Goal: Check status: Check status

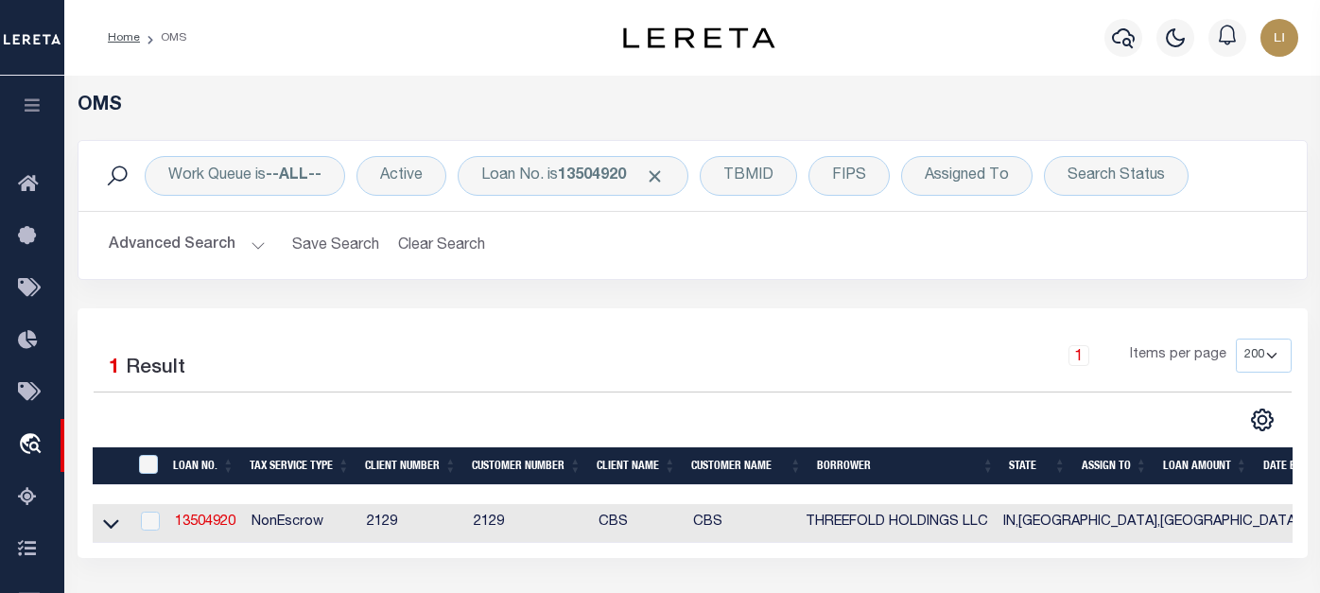
select select "200"
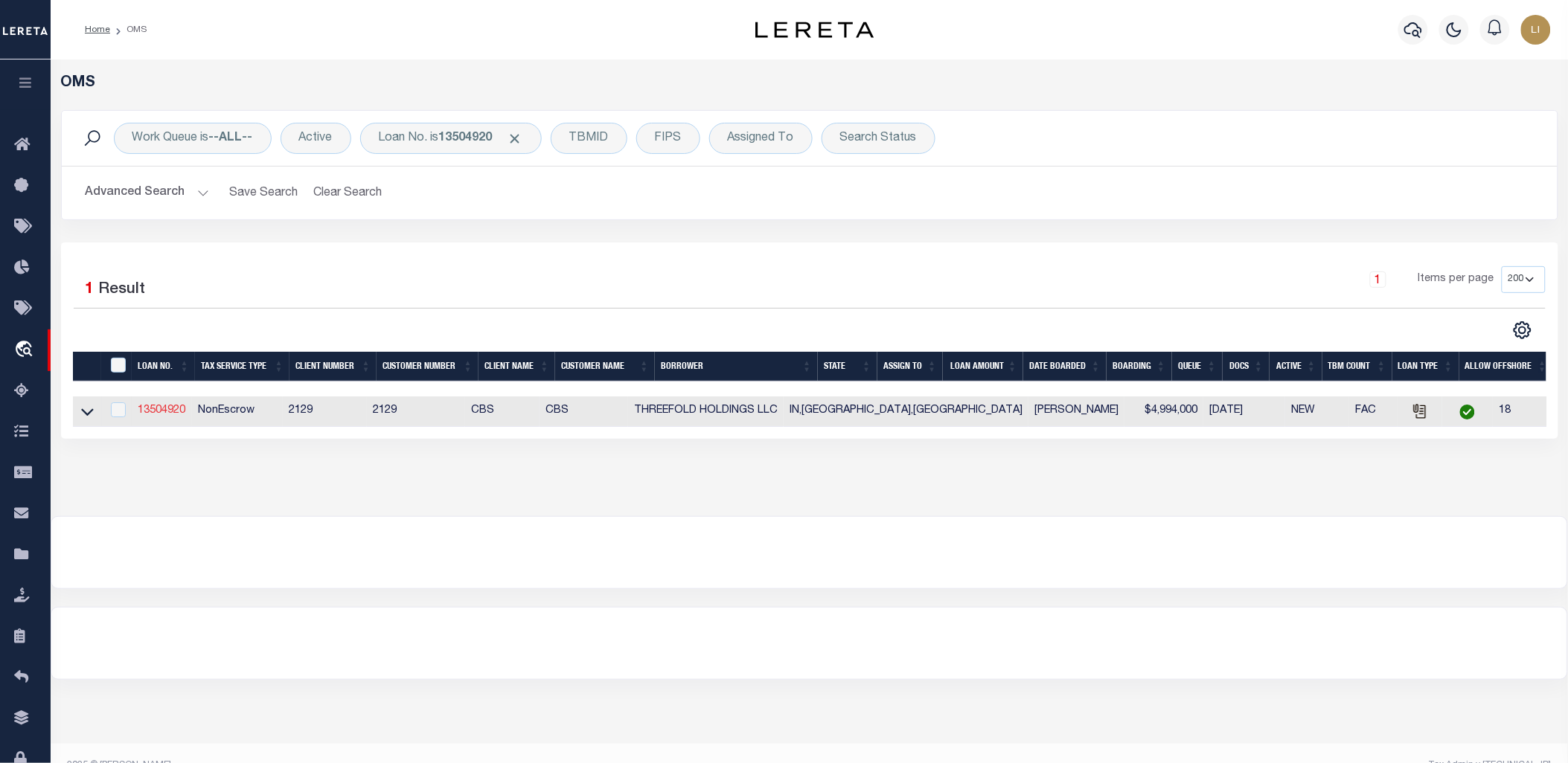
click at [165, 413] on link "13504920" at bounding box center [161, 410] width 48 height 10
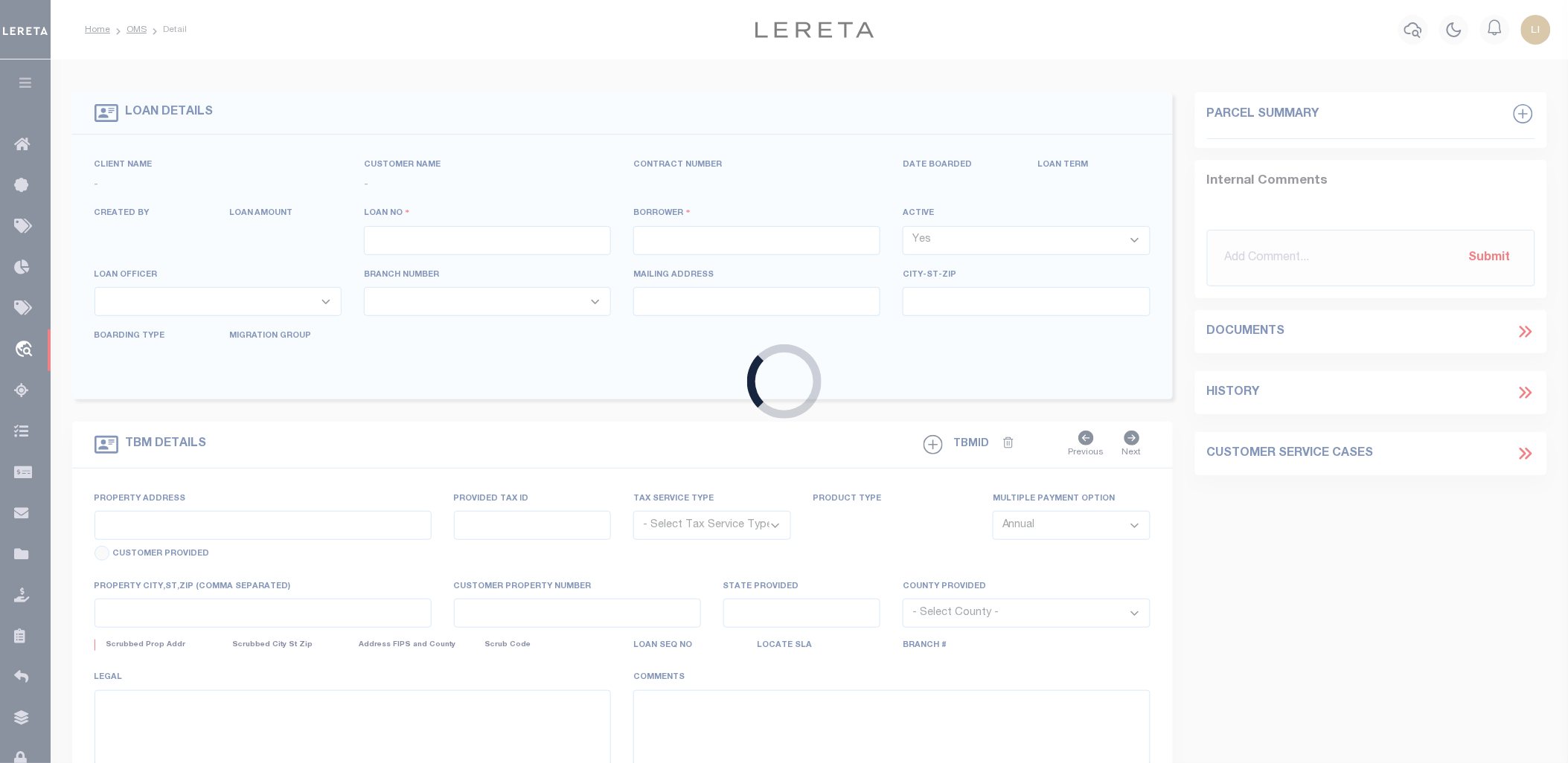
type input "13504920"
type input "THREEFOLD HOLDINGS LLC"
select select
type input "580 STUBBS MILL ROAD"
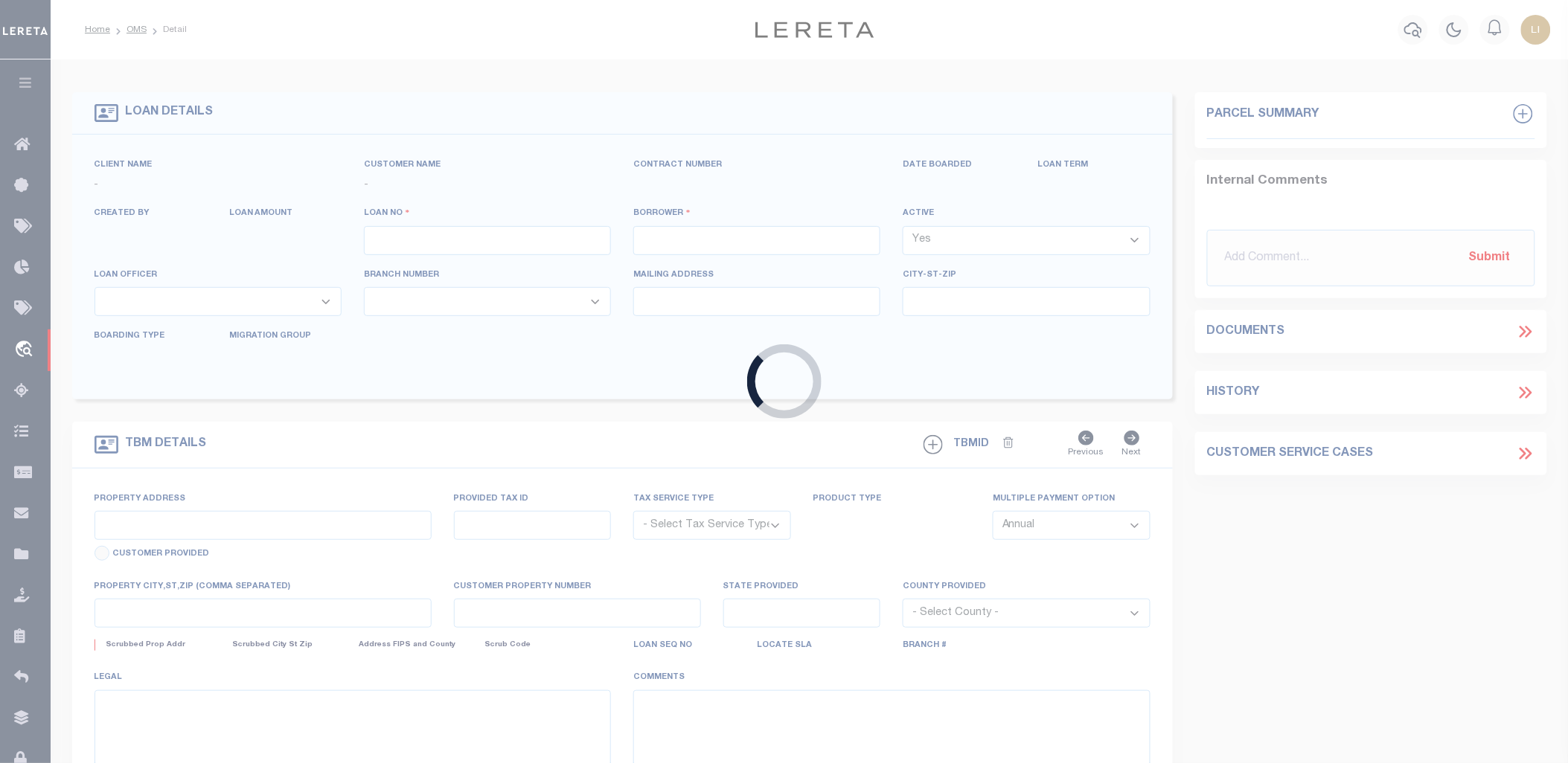
type input "LEBANON, OH 45036"
select select
select select "NonEscrow"
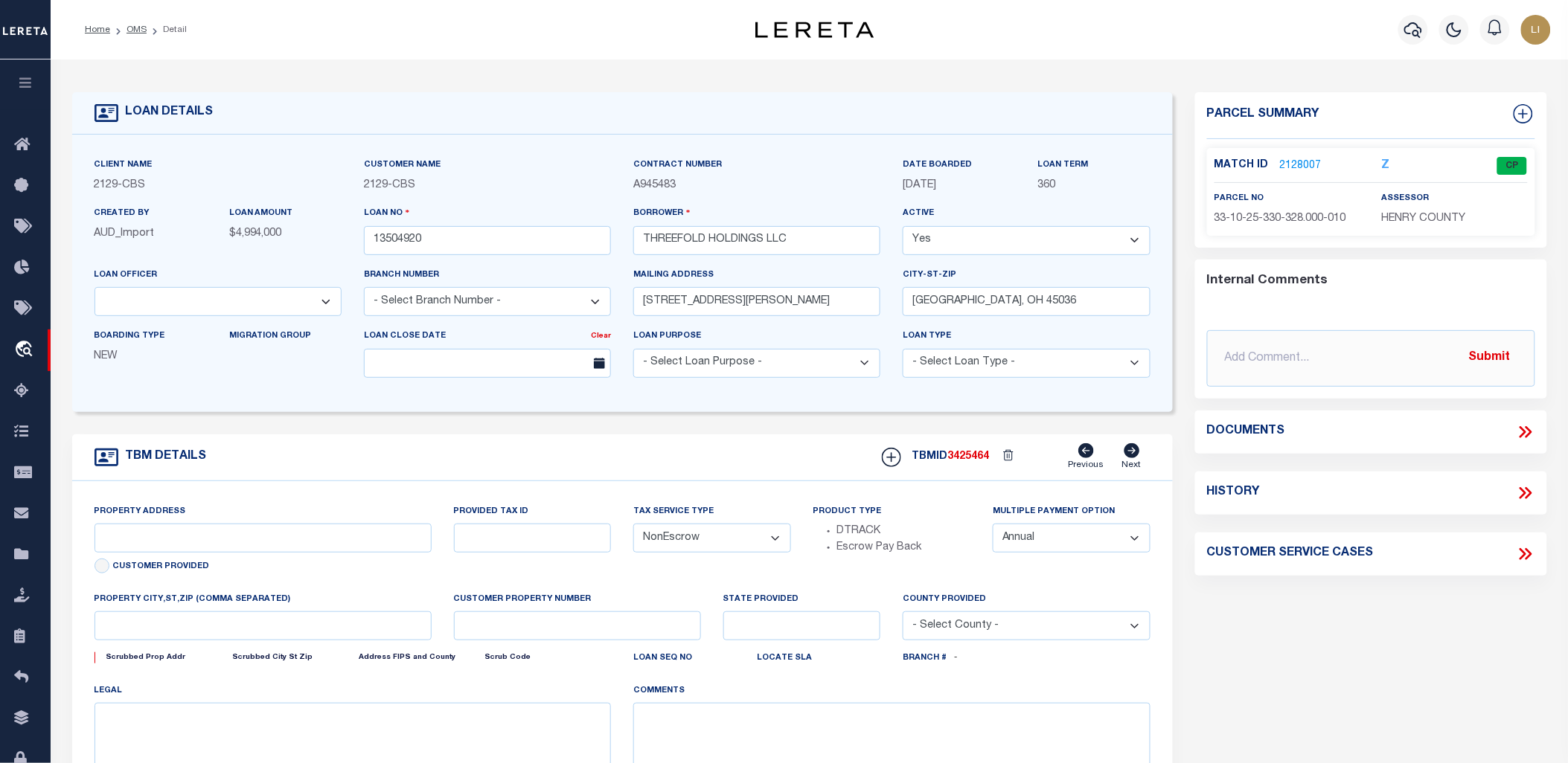
select select "4848"
type input "100 LEE STREET"
select select
type input "SHIRLEY, IN 47384"
type input "7645"
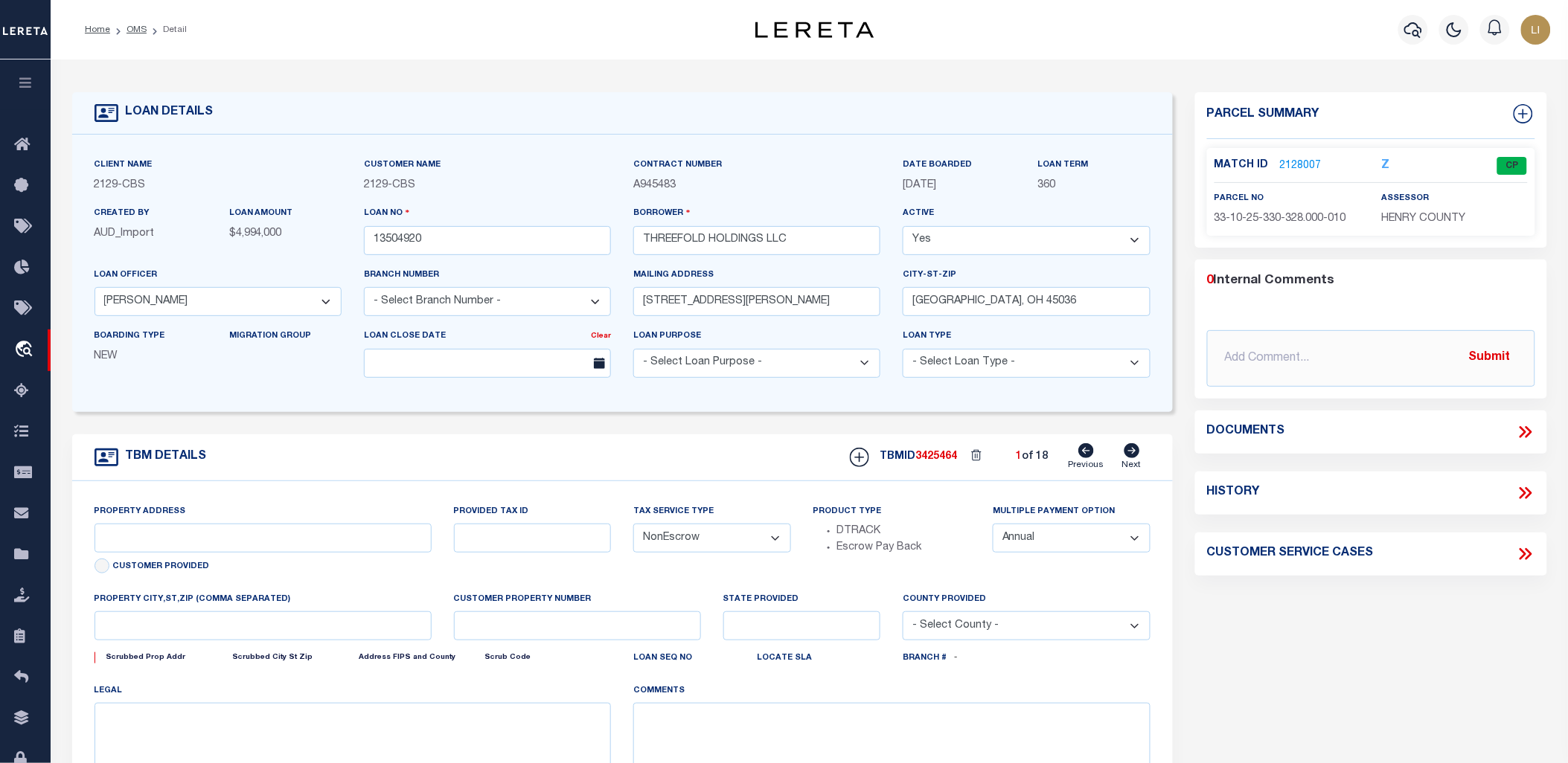
type input "IN"
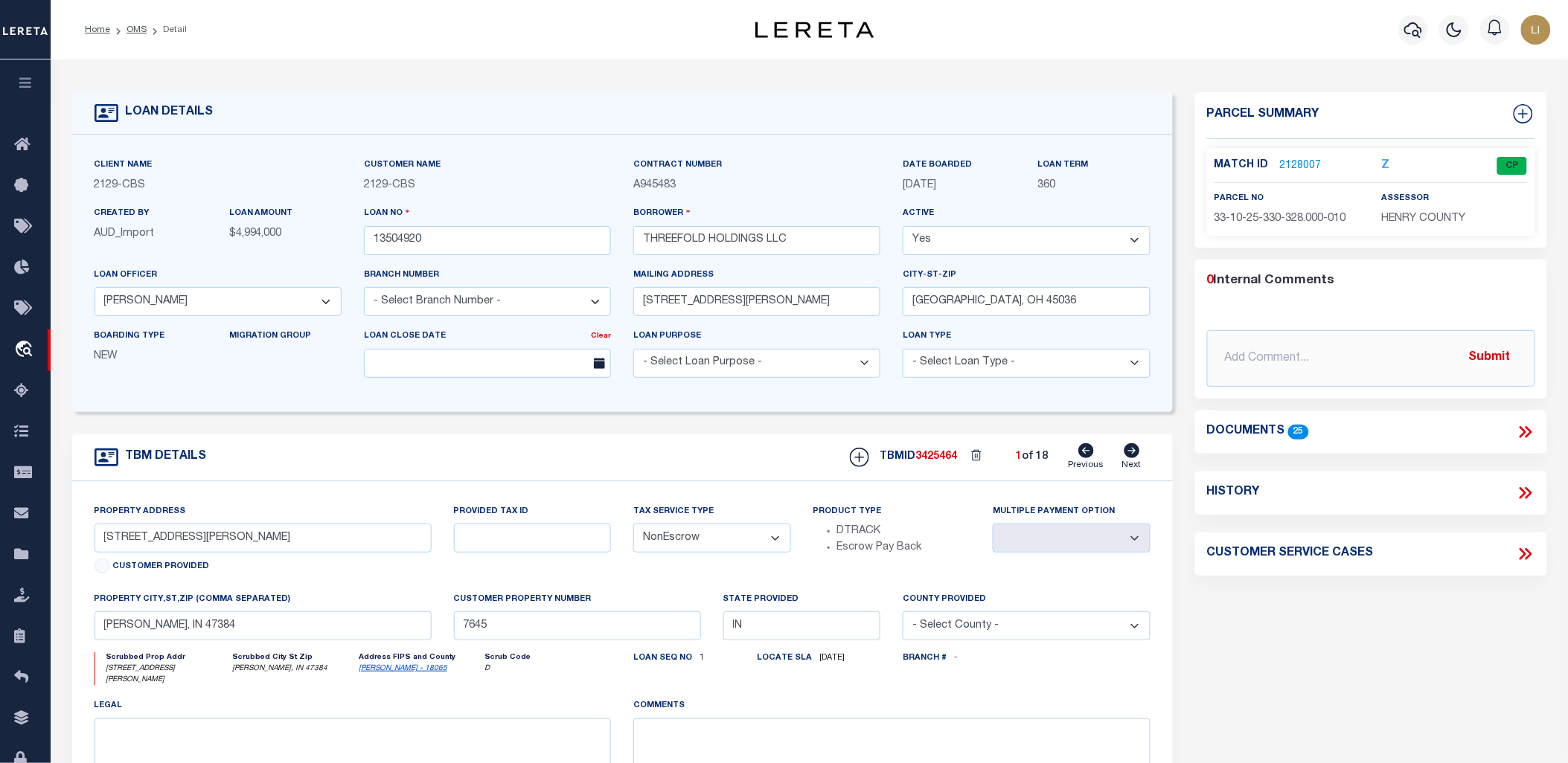
click at [1038, 433] on icon at bounding box center [1522, 432] width 7 height 12
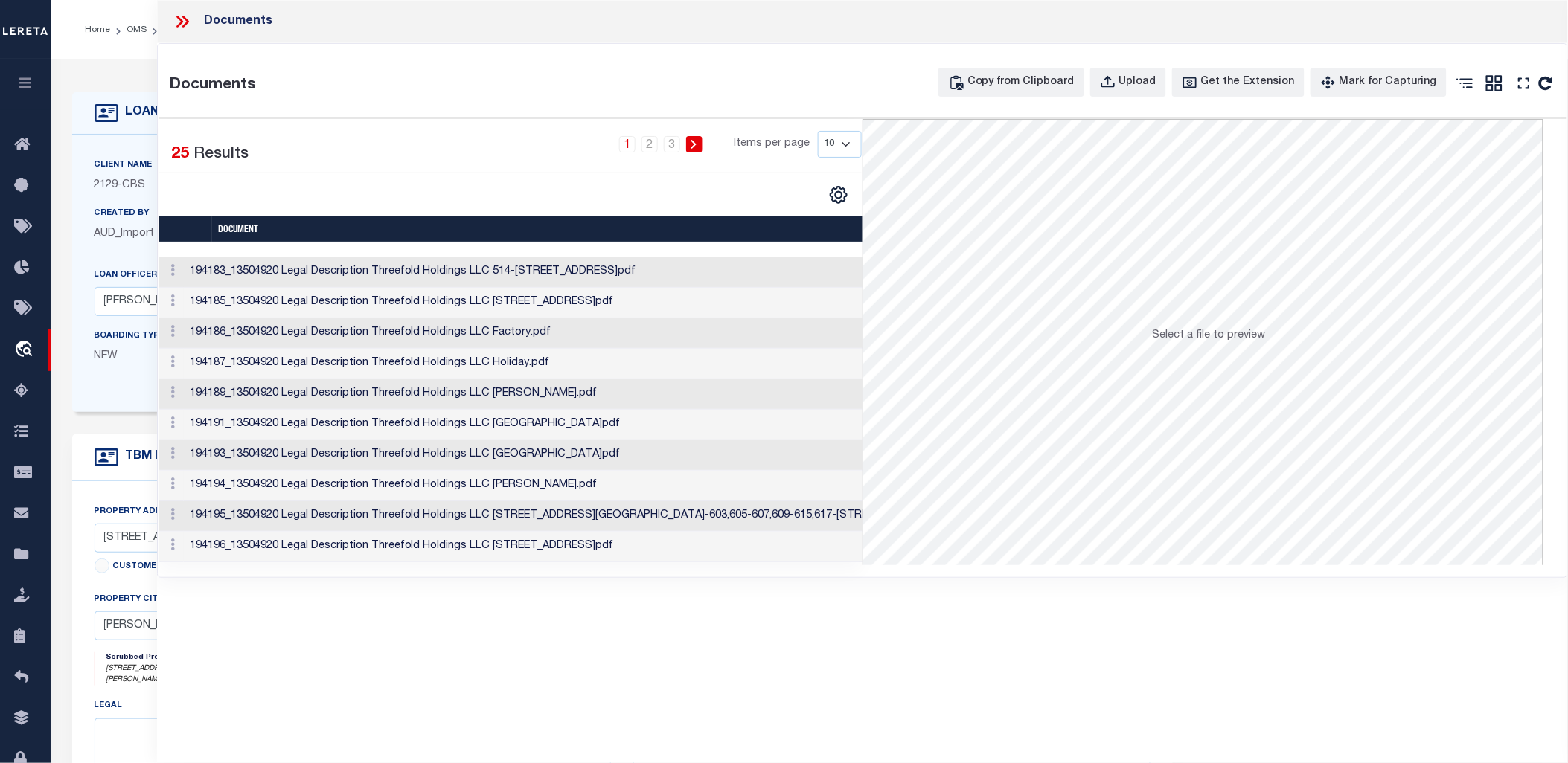
click at [604, 260] on td "194183_13504920 Legal Description Threefold Holdings LLC 514-532,534-536 W 2nd …" at bounding box center [616, 272] width 864 height 31
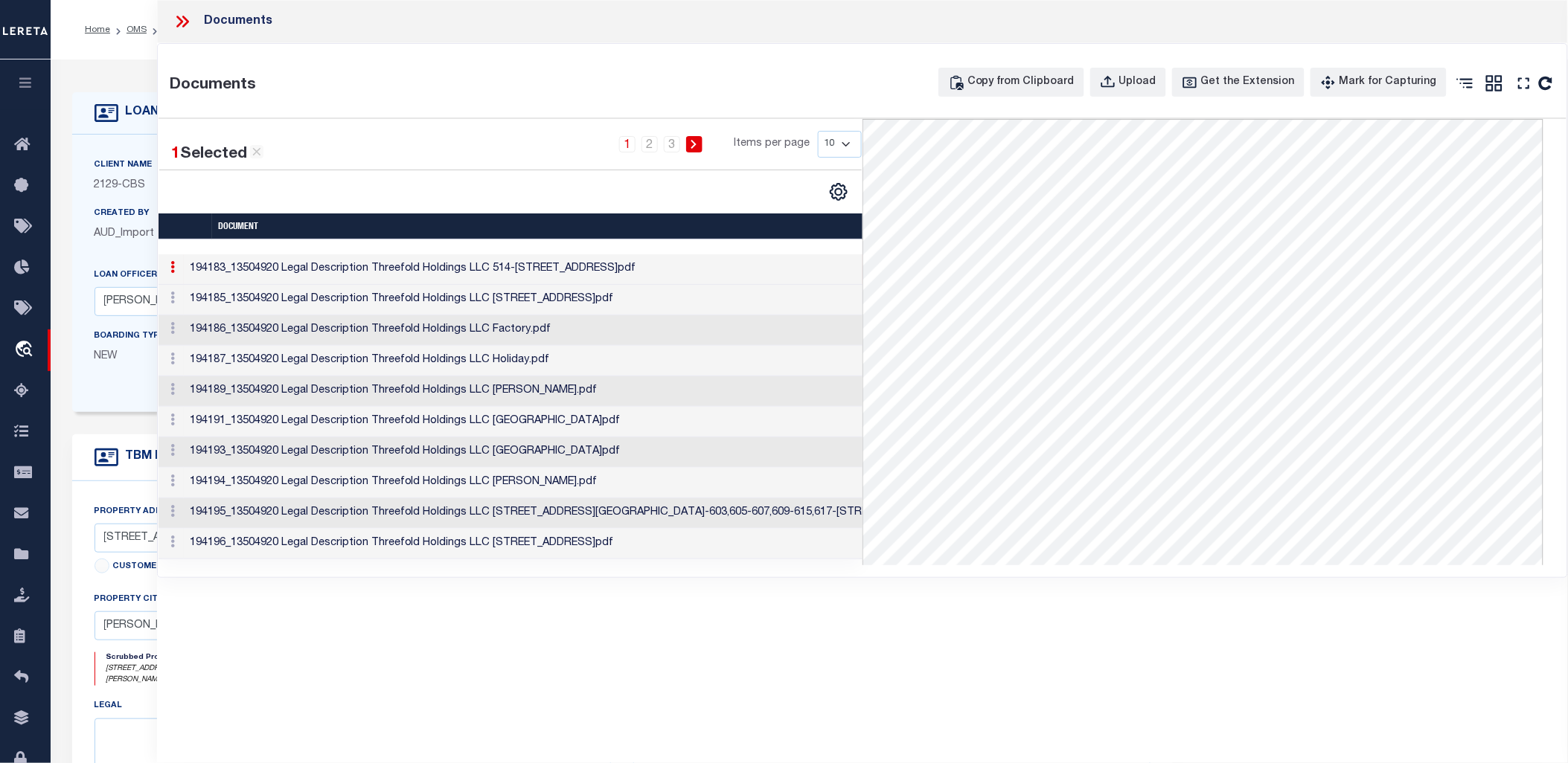
click at [536, 300] on td "194185_13504920 Legal Description Threefold Holdings LLC 2950 Follet Lane.pdf" at bounding box center [616, 300] width 864 height 31
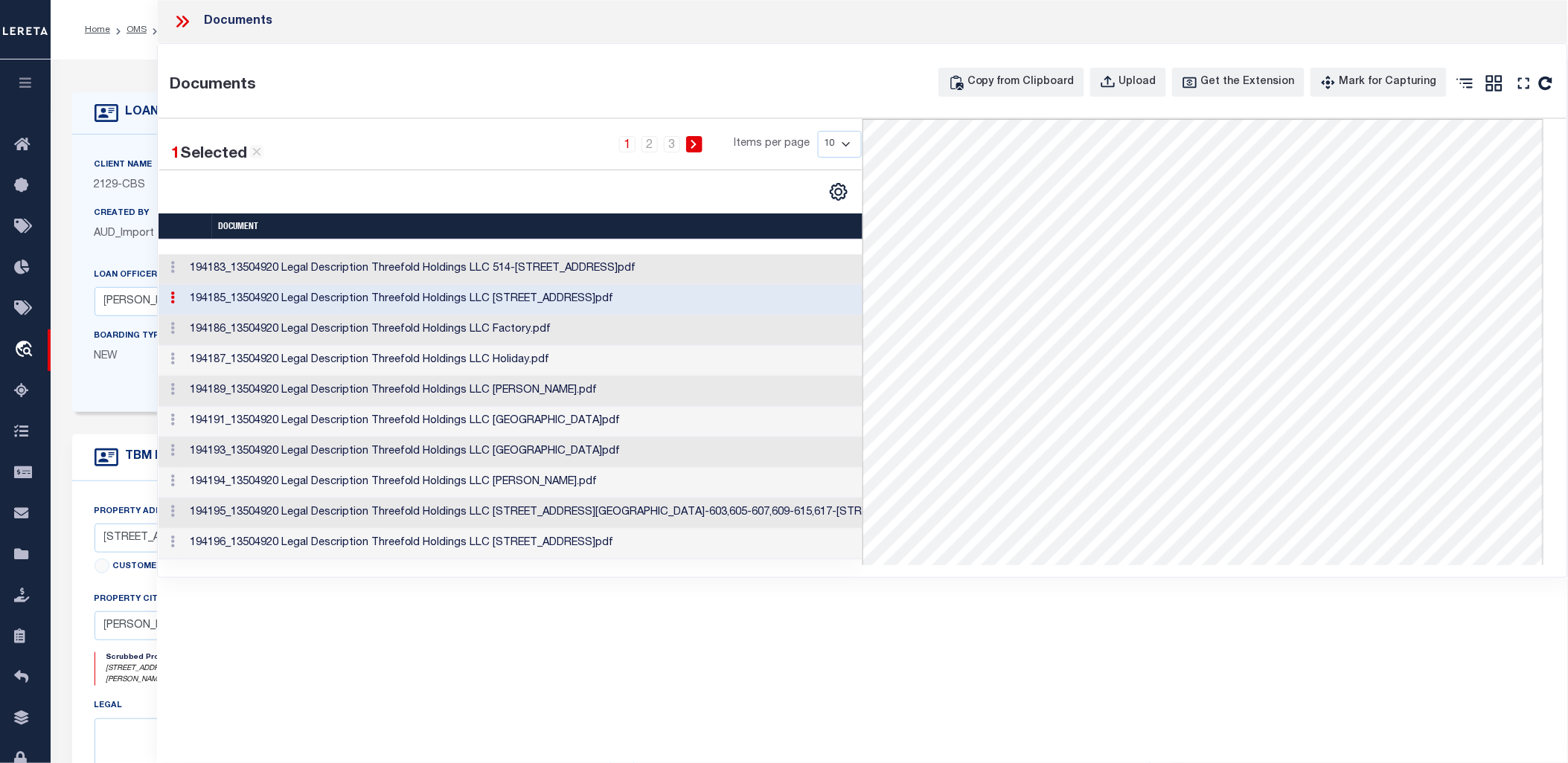
click at [543, 333] on td "194186_13504920 Legal Description Threefold Holdings LLC Factory.pdf" at bounding box center [616, 330] width 864 height 31
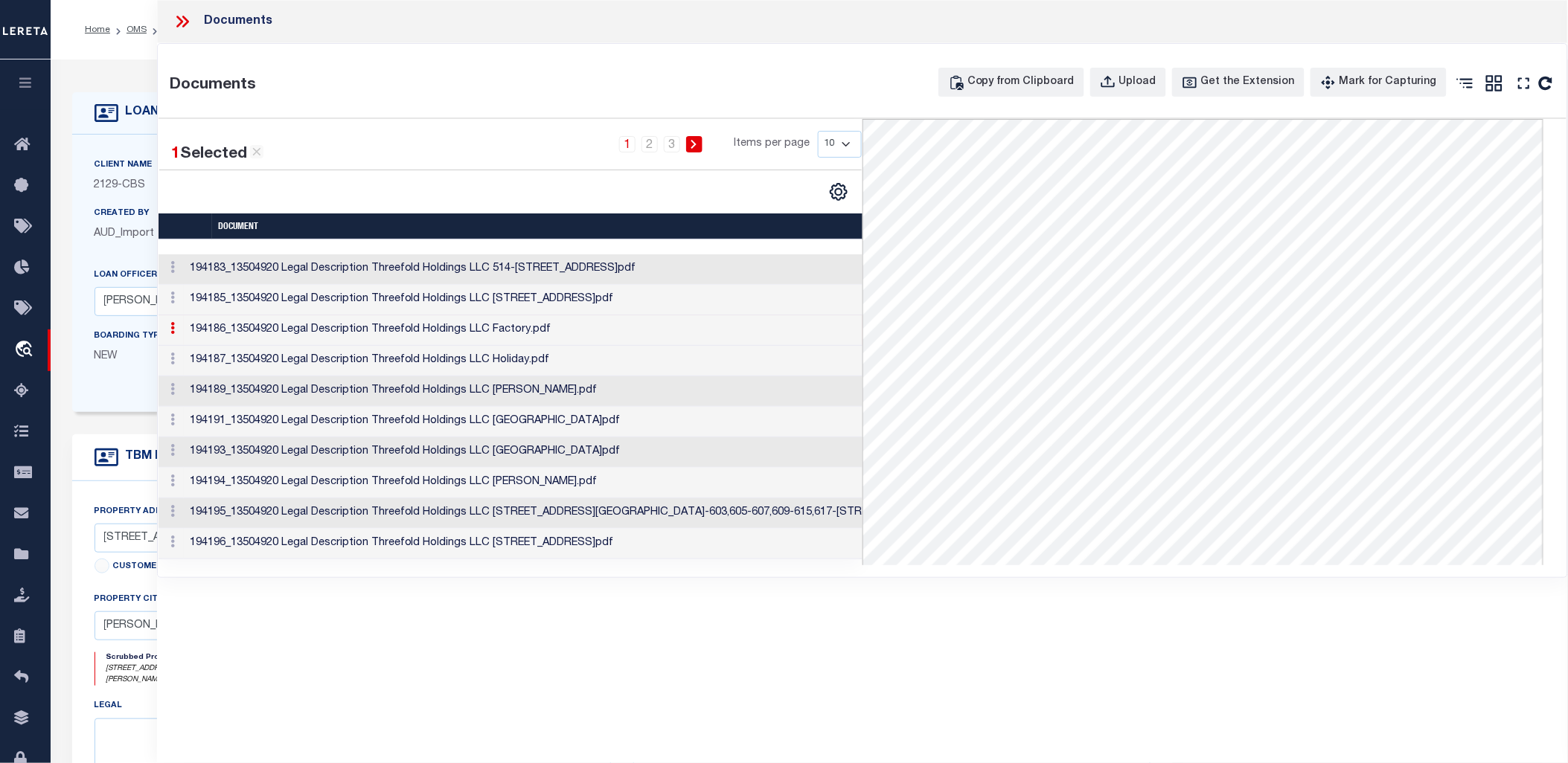
click at [544, 355] on td "194187_13504920 Legal Description Threefold Holdings LLC Holiday.pdf" at bounding box center [616, 361] width 864 height 31
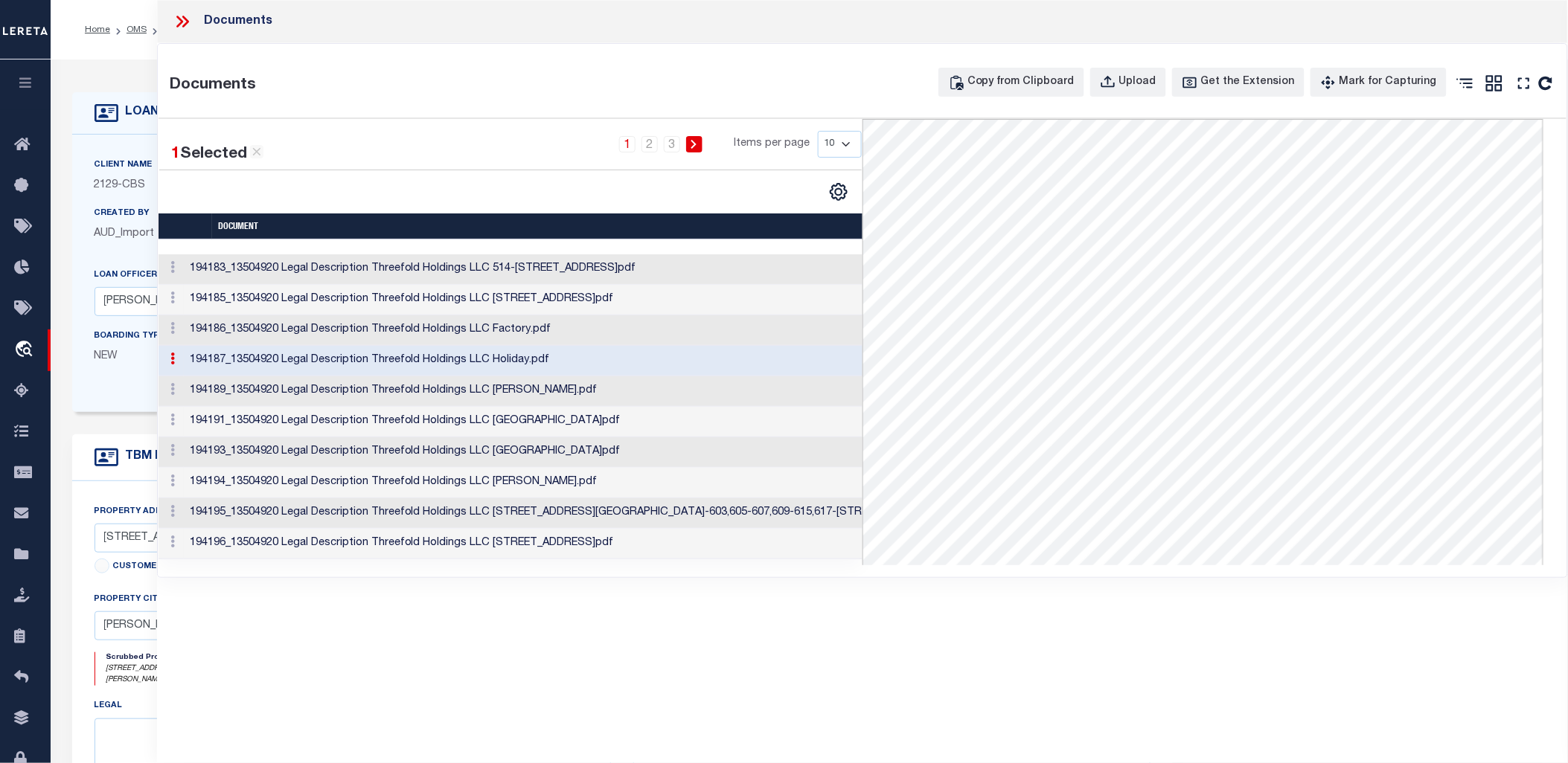
click at [464, 466] on td "194195_13504920 Legal Description Threefold Holdings LLC 701-703 S Hasmer St, 6…" at bounding box center [616, 514] width 864 height 31
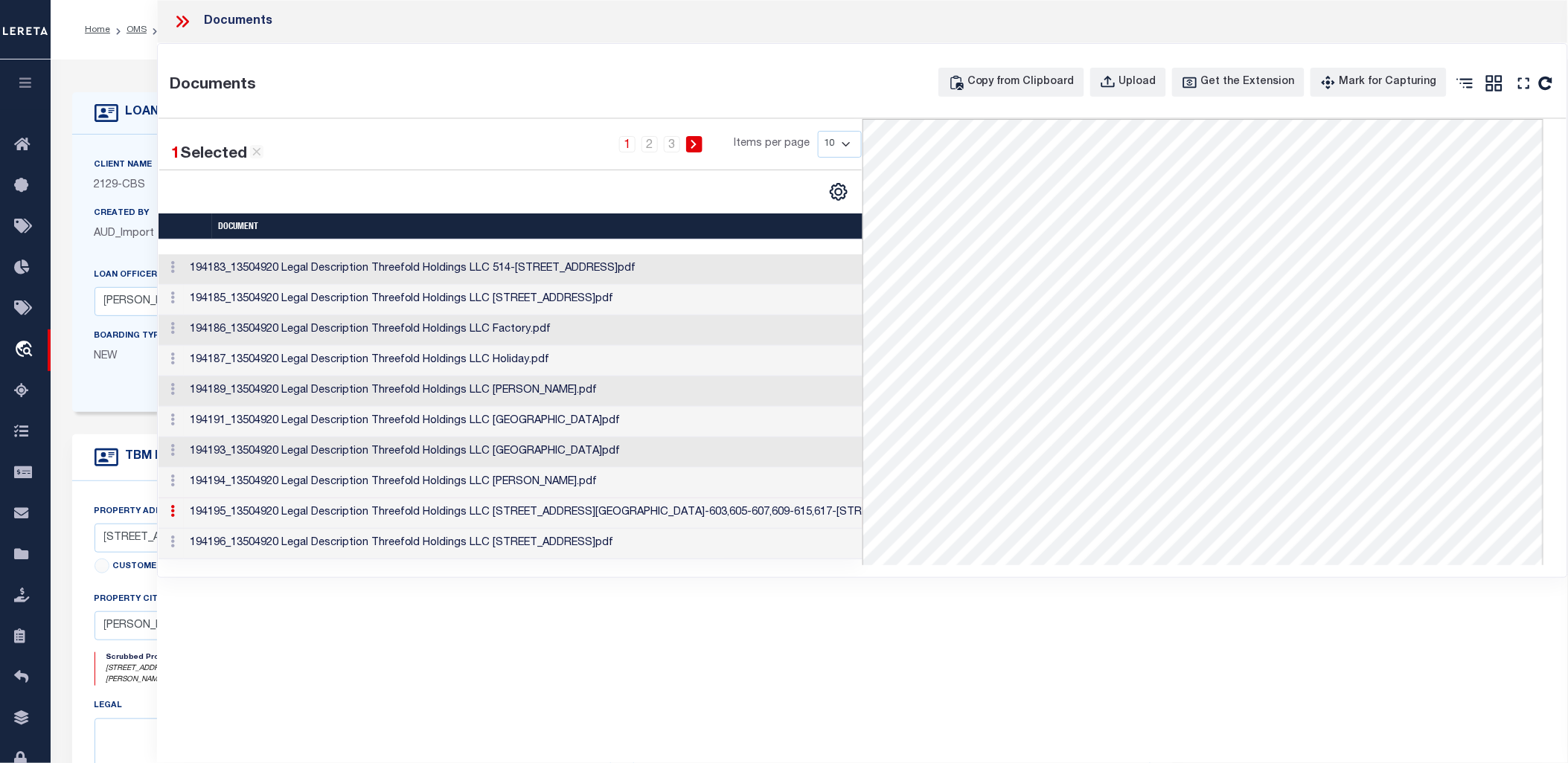
click at [469, 466] on td "194196_13504920 Legal Description Threefold Holdings LLC 501 South Gosner Ave.p…" at bounding box center [616, 544] width 864 height 31
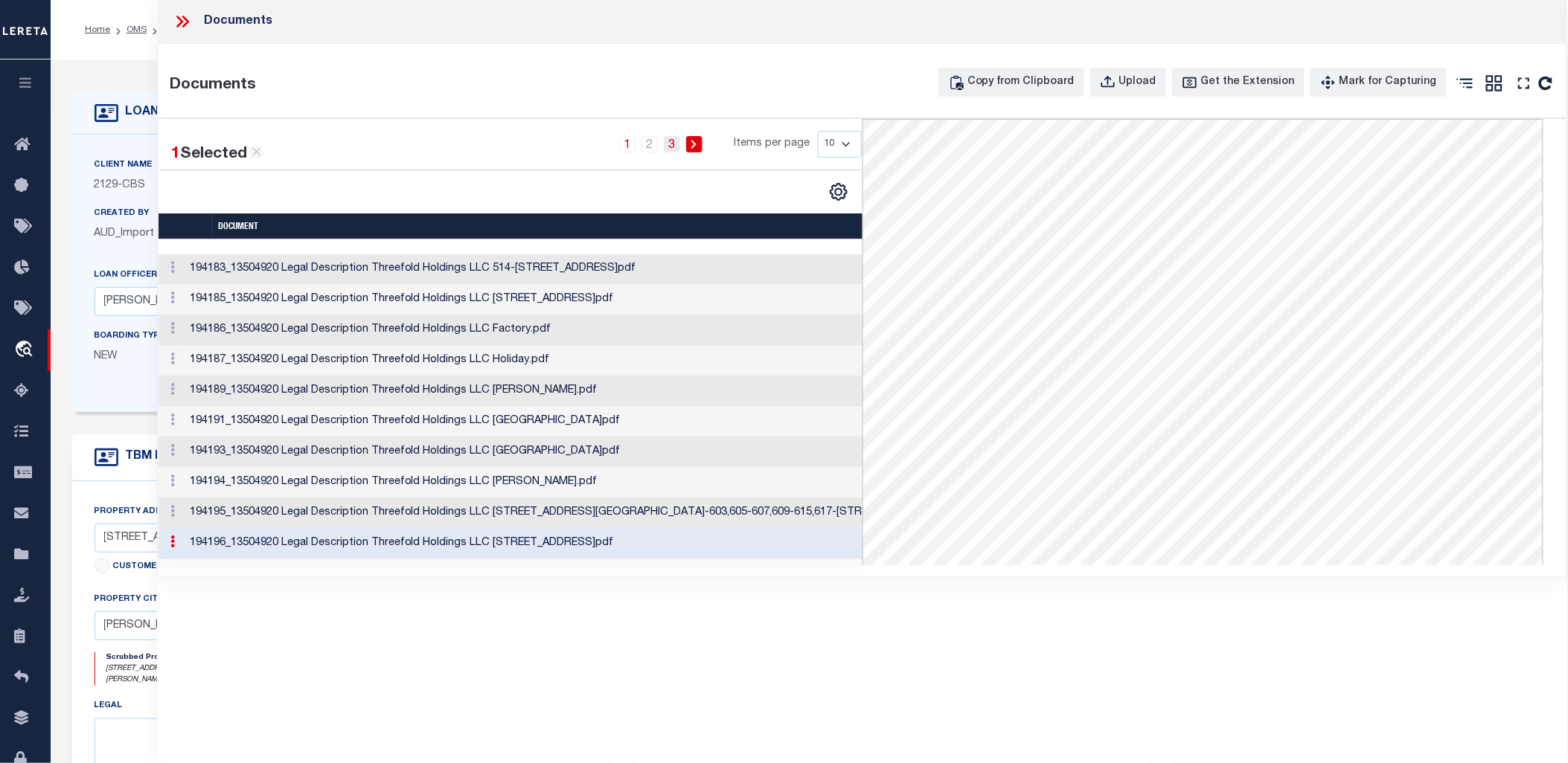
click at [674, 140] on link "3" at bounding box center [672, 144] width 17 height 17
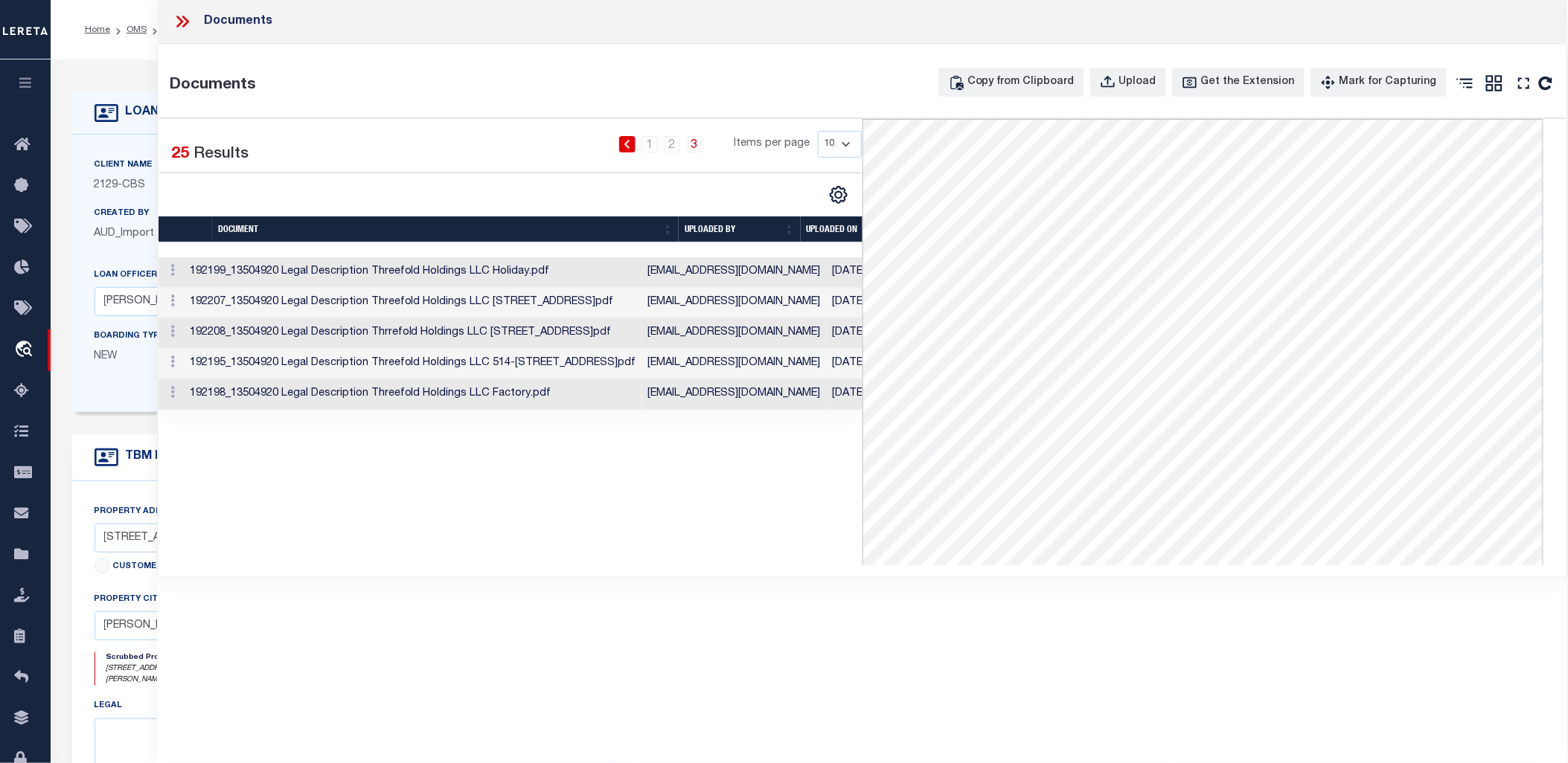
click at [548, 272] on td "192199_13504920 Legal Description Threefold Holdings LLC Holiday.pdf" at bounding box center [413, 272] width 459 height 31
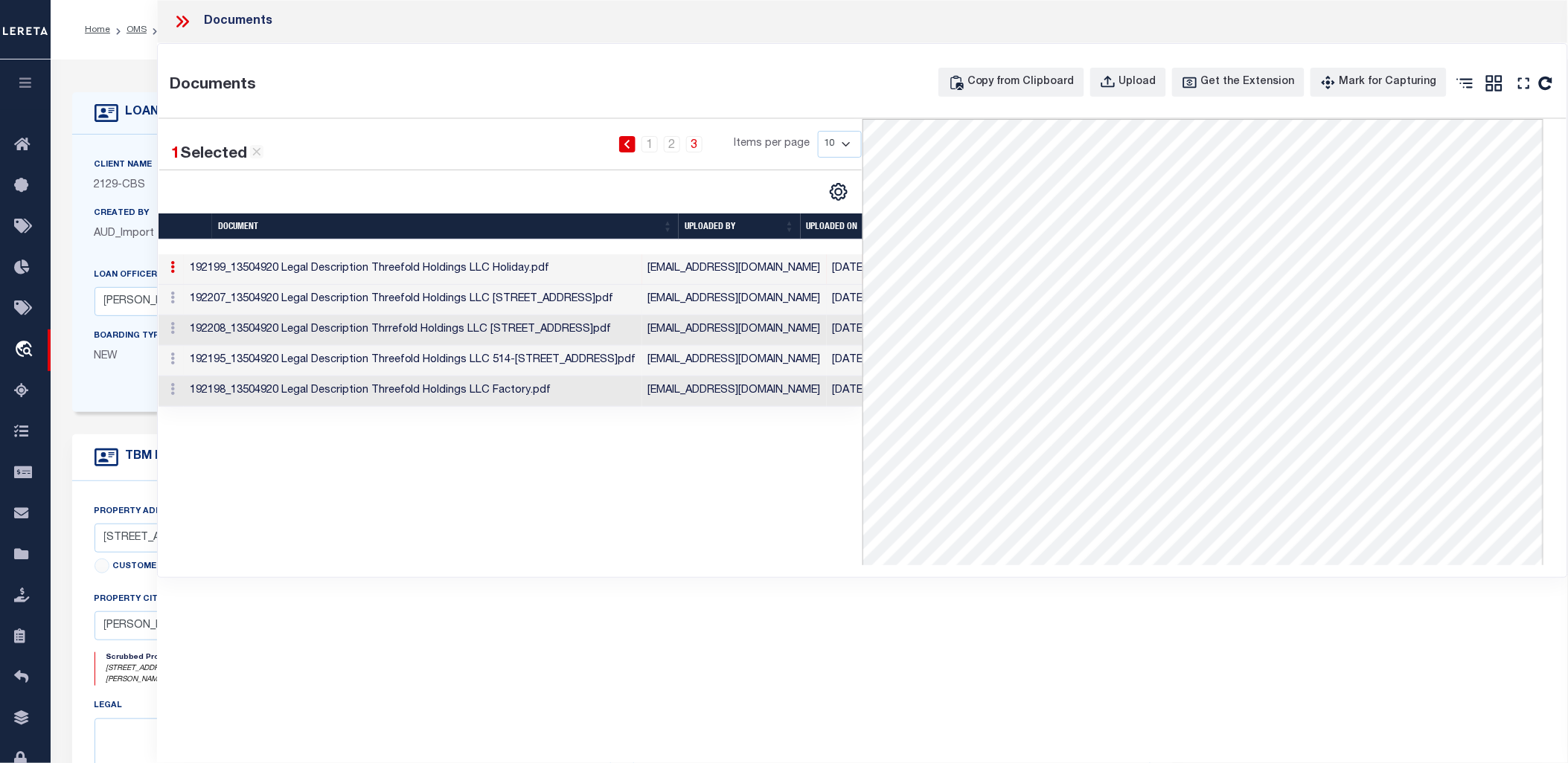
click at [548, 304] on td "192207_13504920 Legal Description Threefold Holdings LLC 1300 Duplex Ave.pdf" at bounding box center [413, 300] width 459 height 31
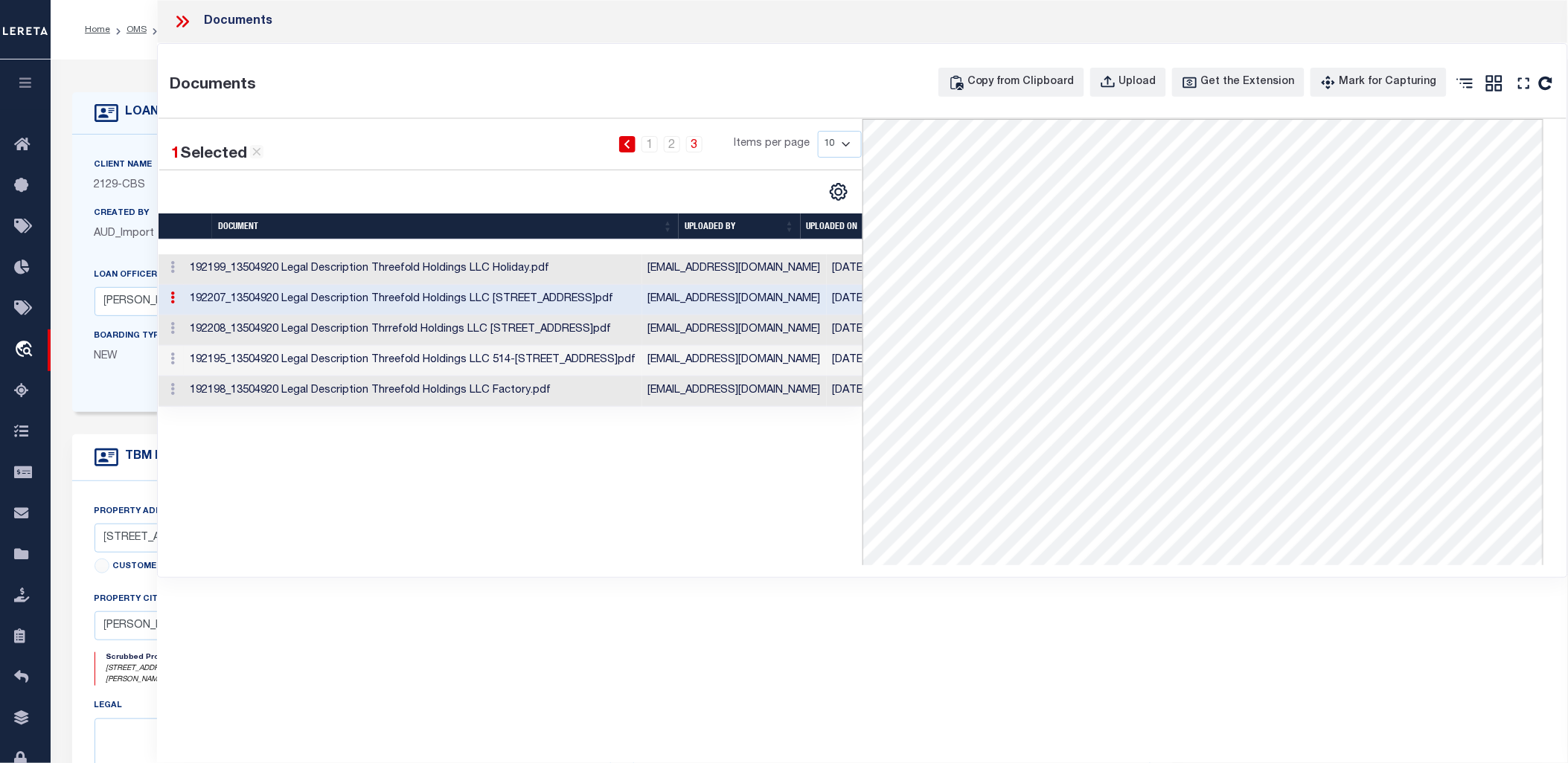
click at [552, 333] on td "192208_13504920 Legal Description Thrrefold Holdings LLC 501 South Gosner Ave.p…" at bounding box center [413, 330] width 459 height 31
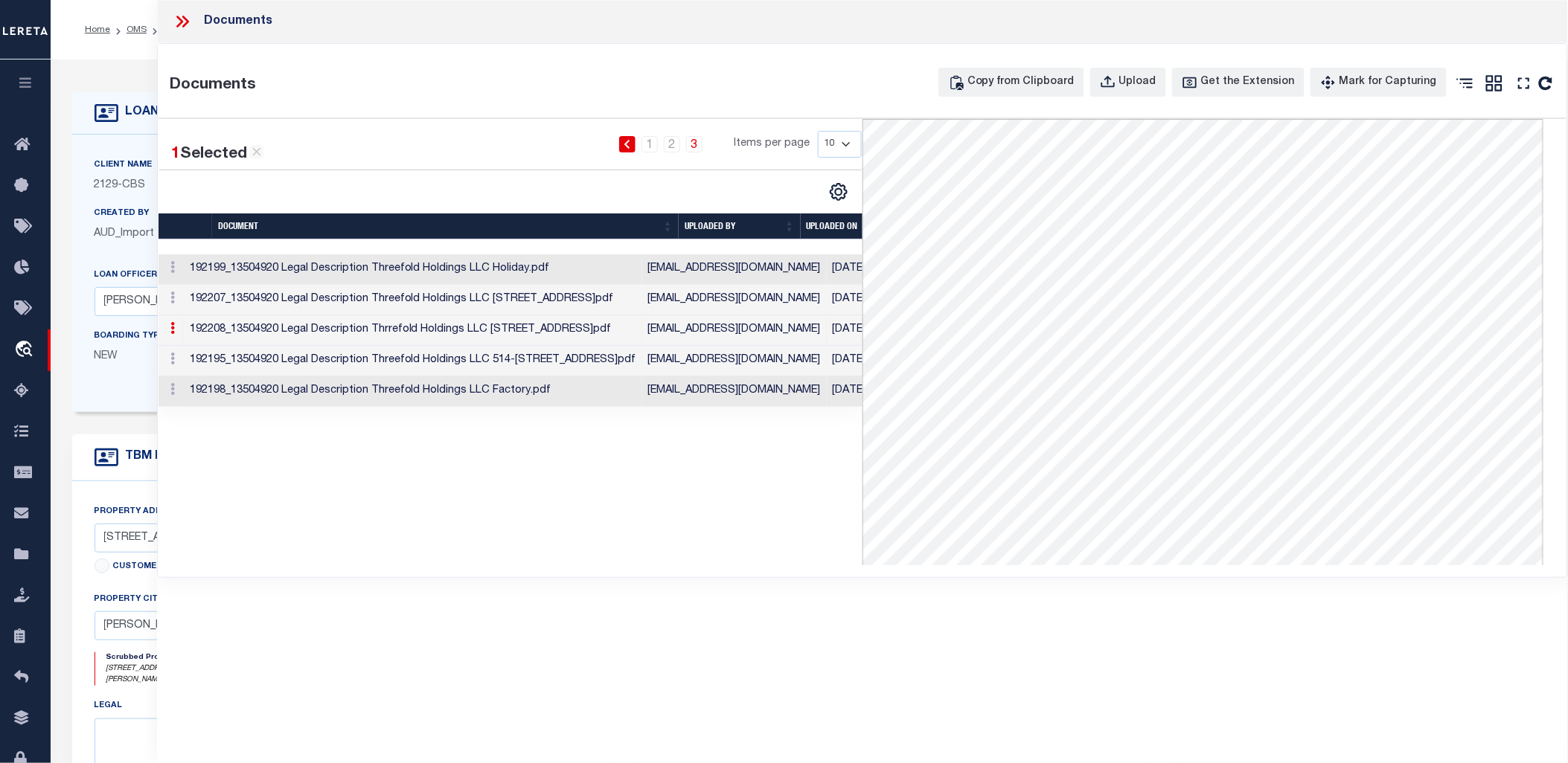
click at [529, 363] on td "192195_13504920 Legal Description Threefold Holdings LLC 514-532,534-536 W 2nd …" at bounding box center [413, 361] width 459 height 31
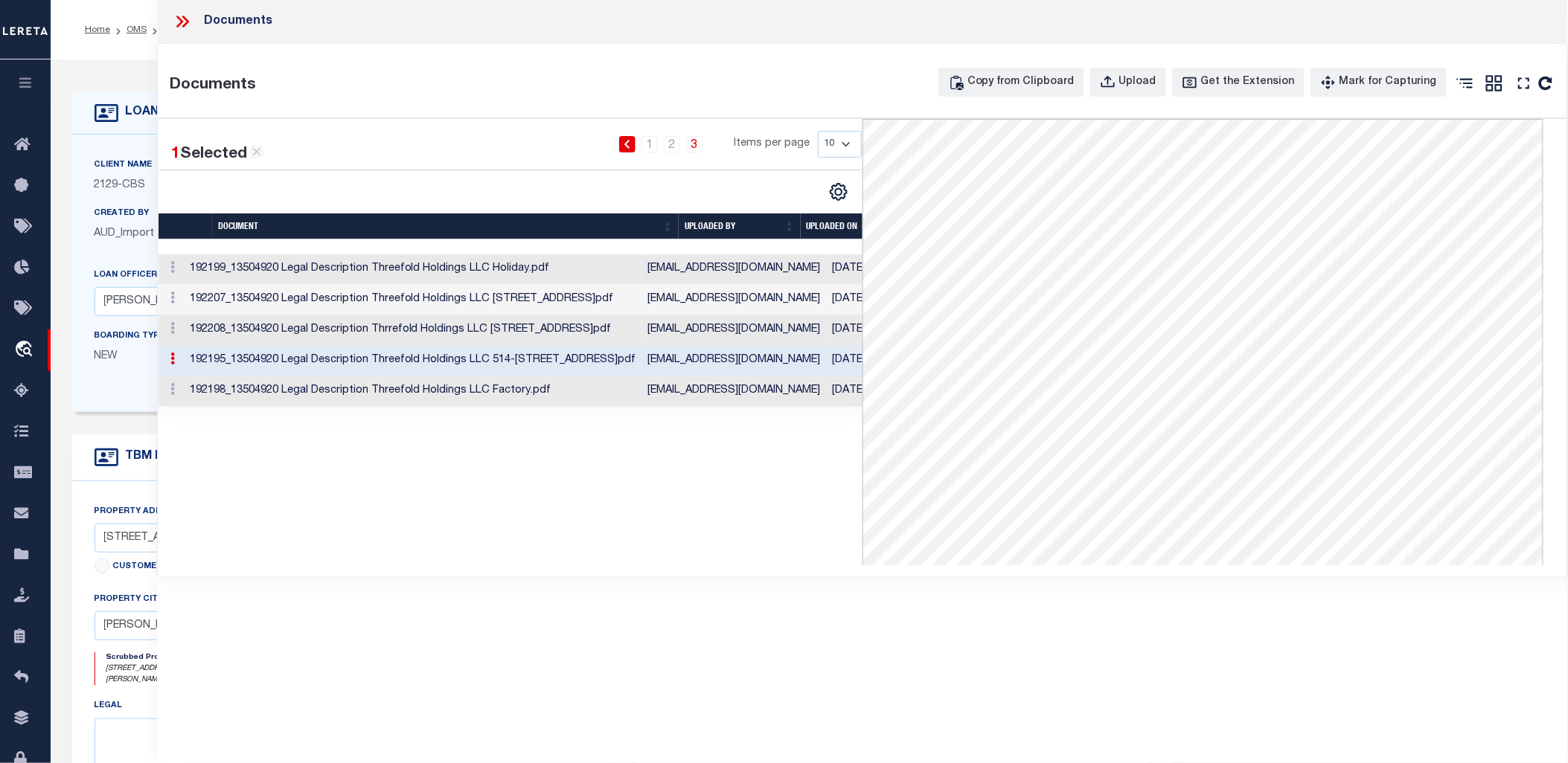
click at [516, 389] on td "192198_13504920 Legal Description Threefold Holdings LLC Factory.pdf" at bounding box center [413, 392] width 459 height 31
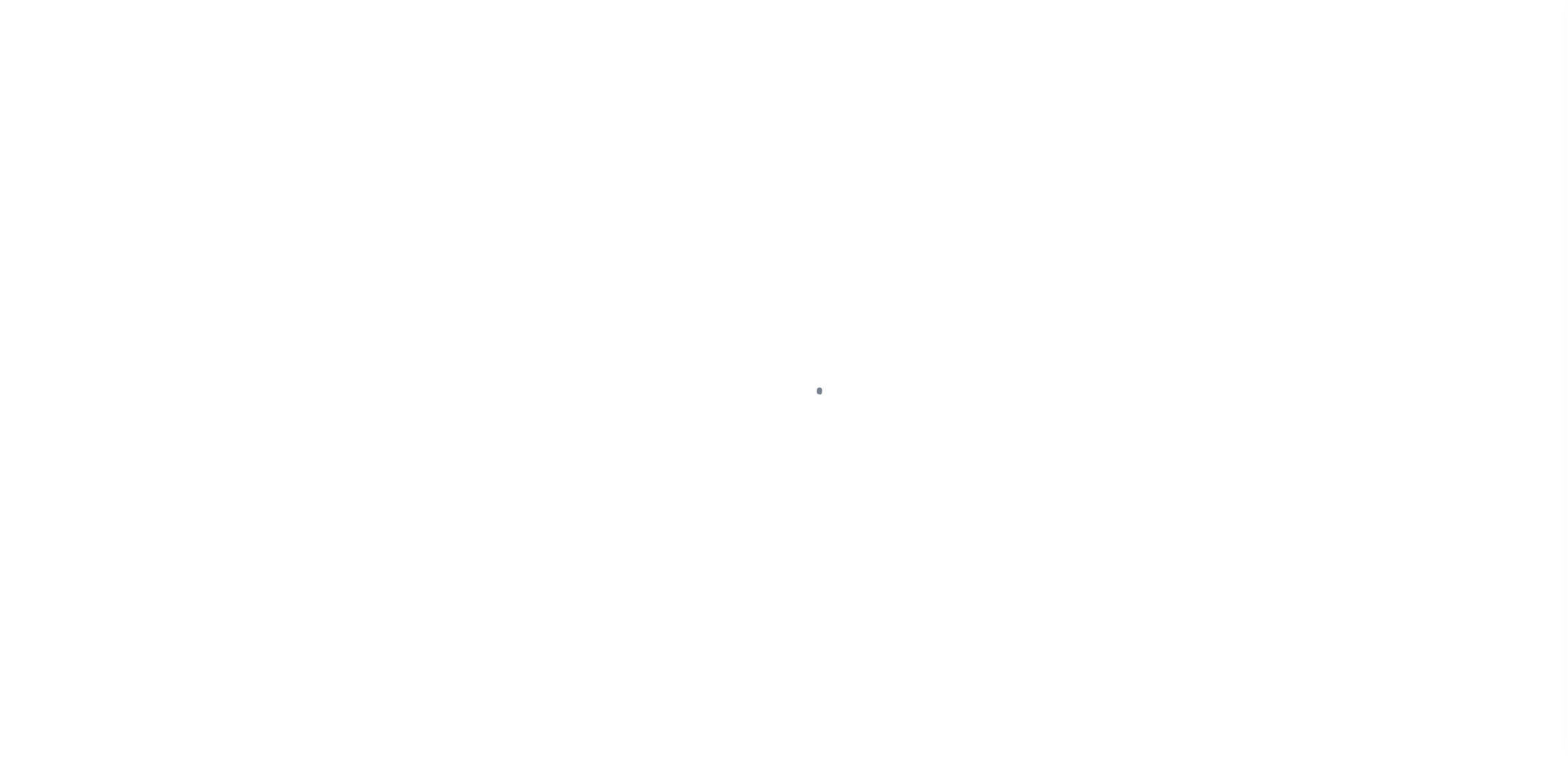
select select "200"
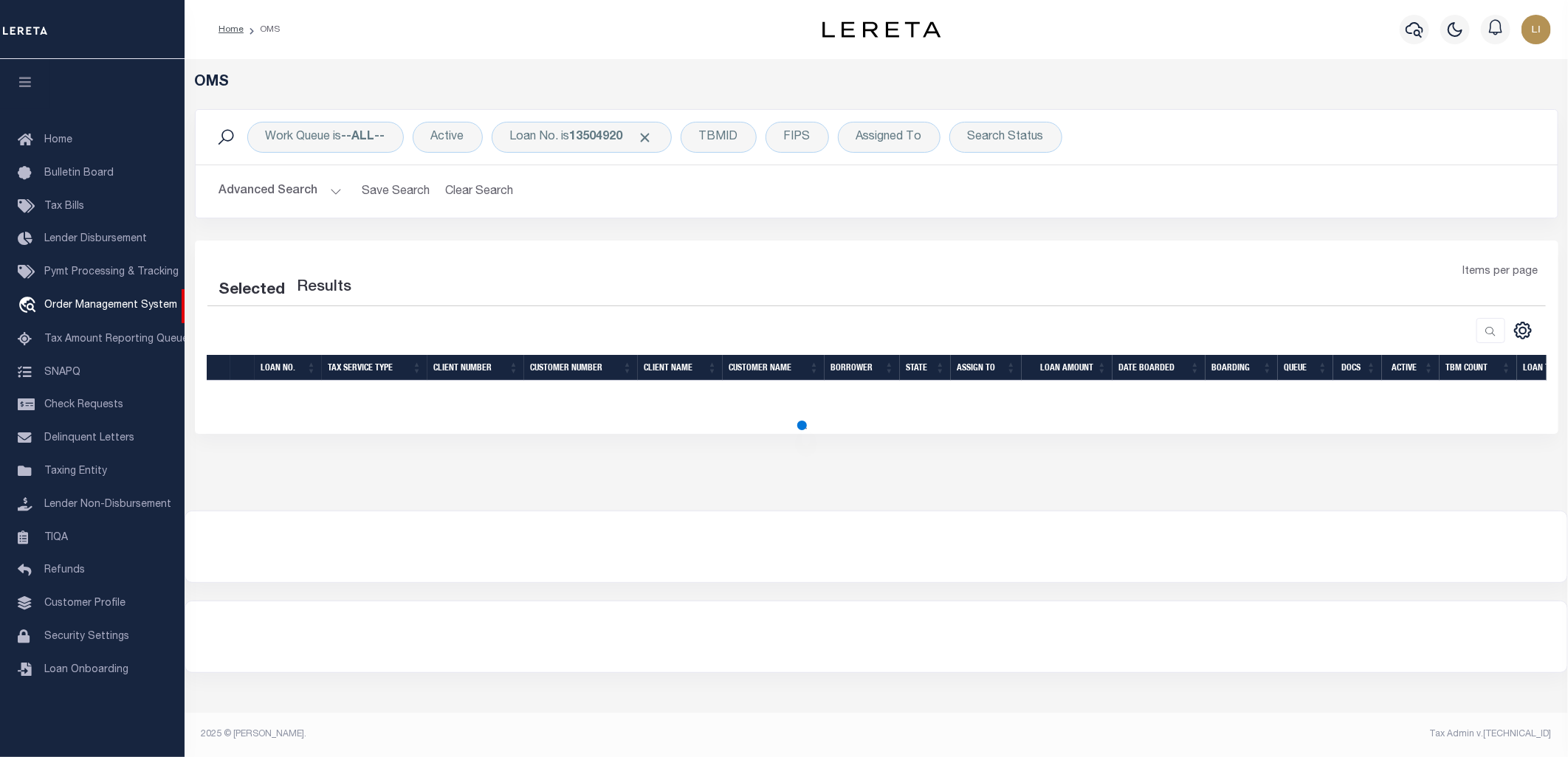
select select "200"
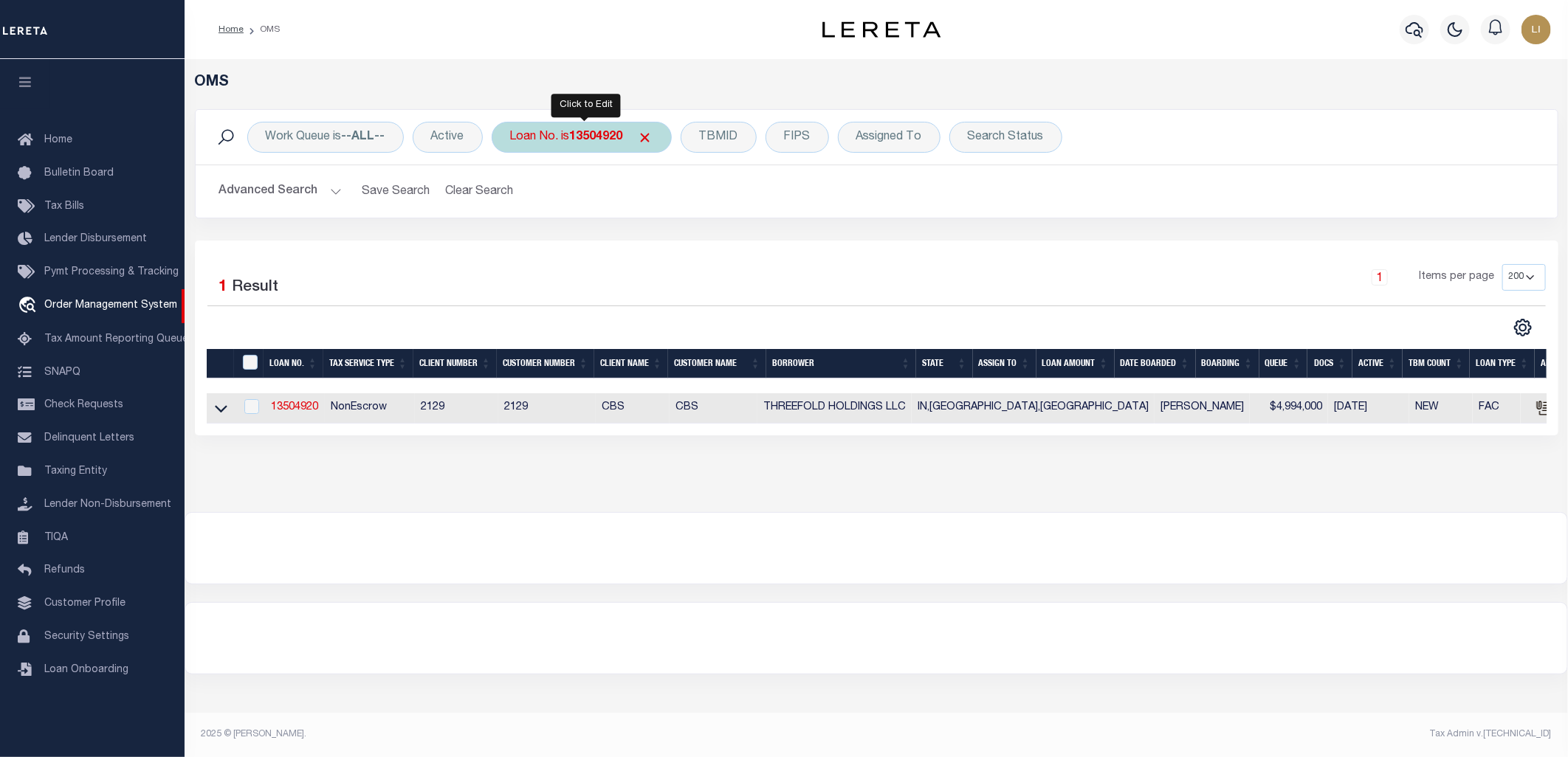
click at [524, 134] on div "Loan No. is 13504920" at bounding box center [581, 137] width 180 height 31
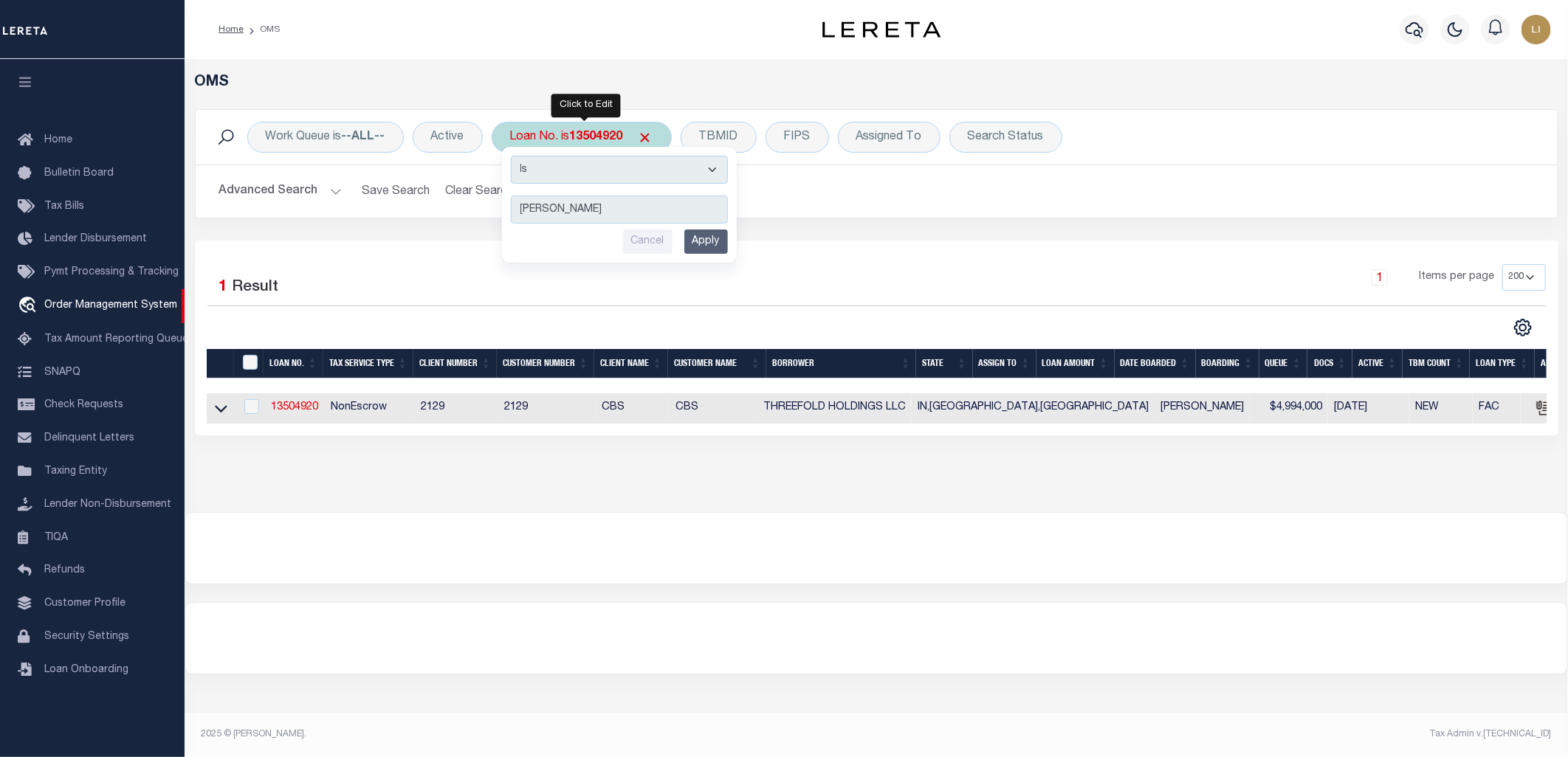
type input "[PERSON_NAME]"
click at [571, 178] on select "Is Contains" at bounding box center [620, 170] width 217 height 28
select select "c"
click at [512, 156] on select "Is Contains" at bounding box center [620, 170] width 217 height 28
click at [703, 242] on input "Apply" at bounding box center [706, 241] width 44 height 24
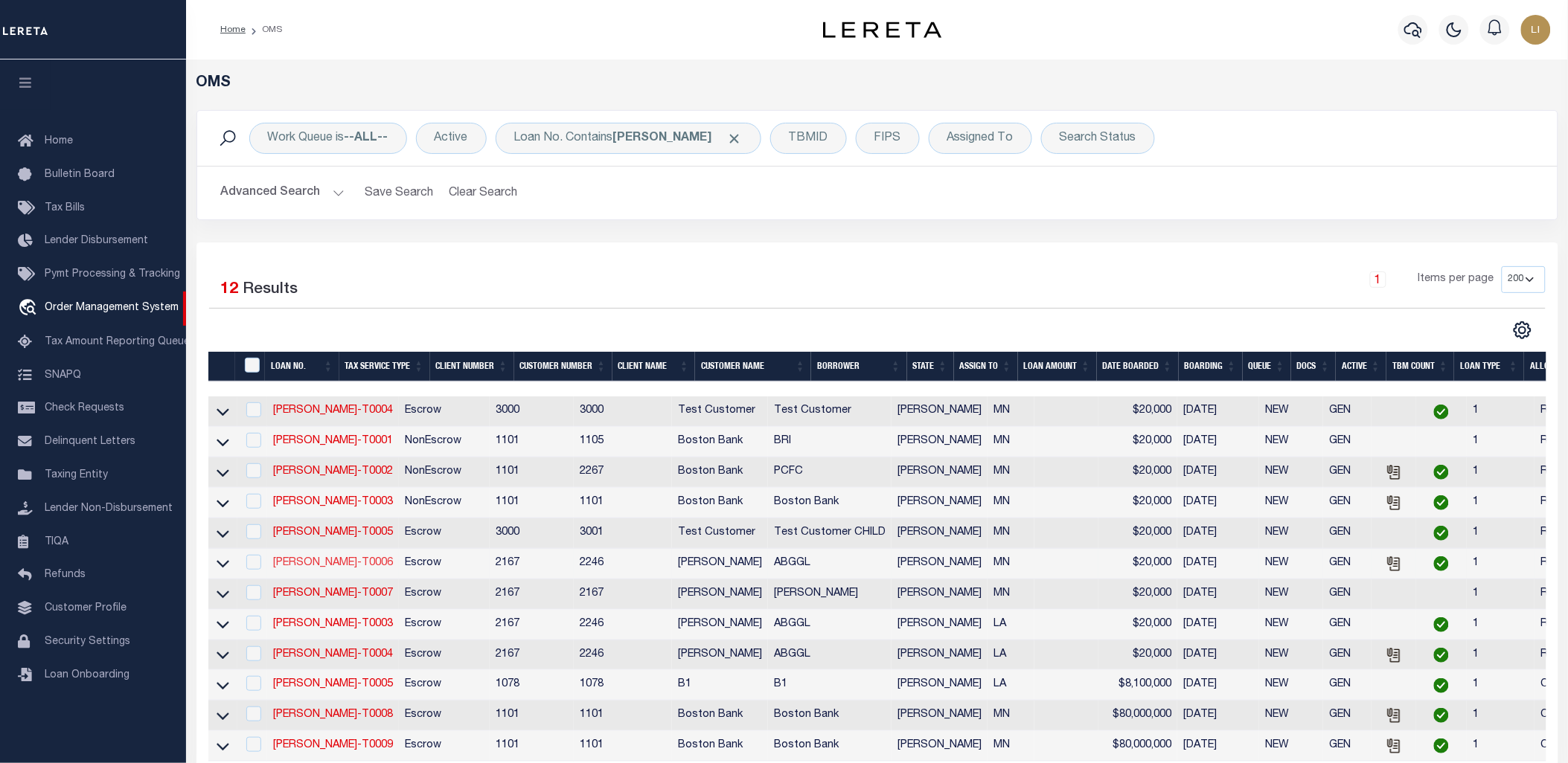
click at [314, 563] on link "[PERSON_NAME]-T0006" at bounding box center [333, 562] width 120 height 10
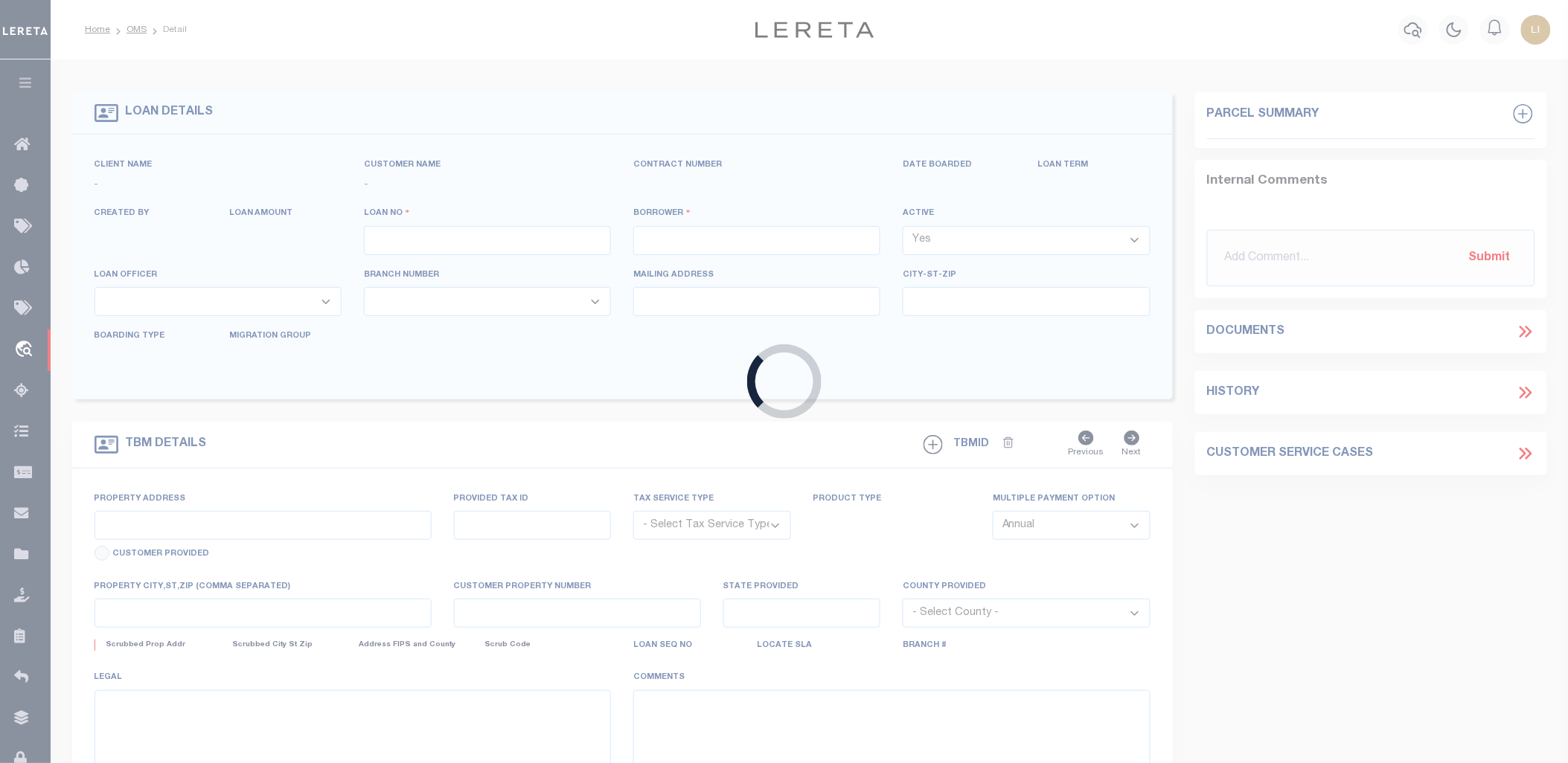
type input "[PERSON_NAME]-T0006"
type input "[PERSON_NAME]"
select select
type input "1685 [PERSON_NAME][GEOGRAPHIC_DATA]"
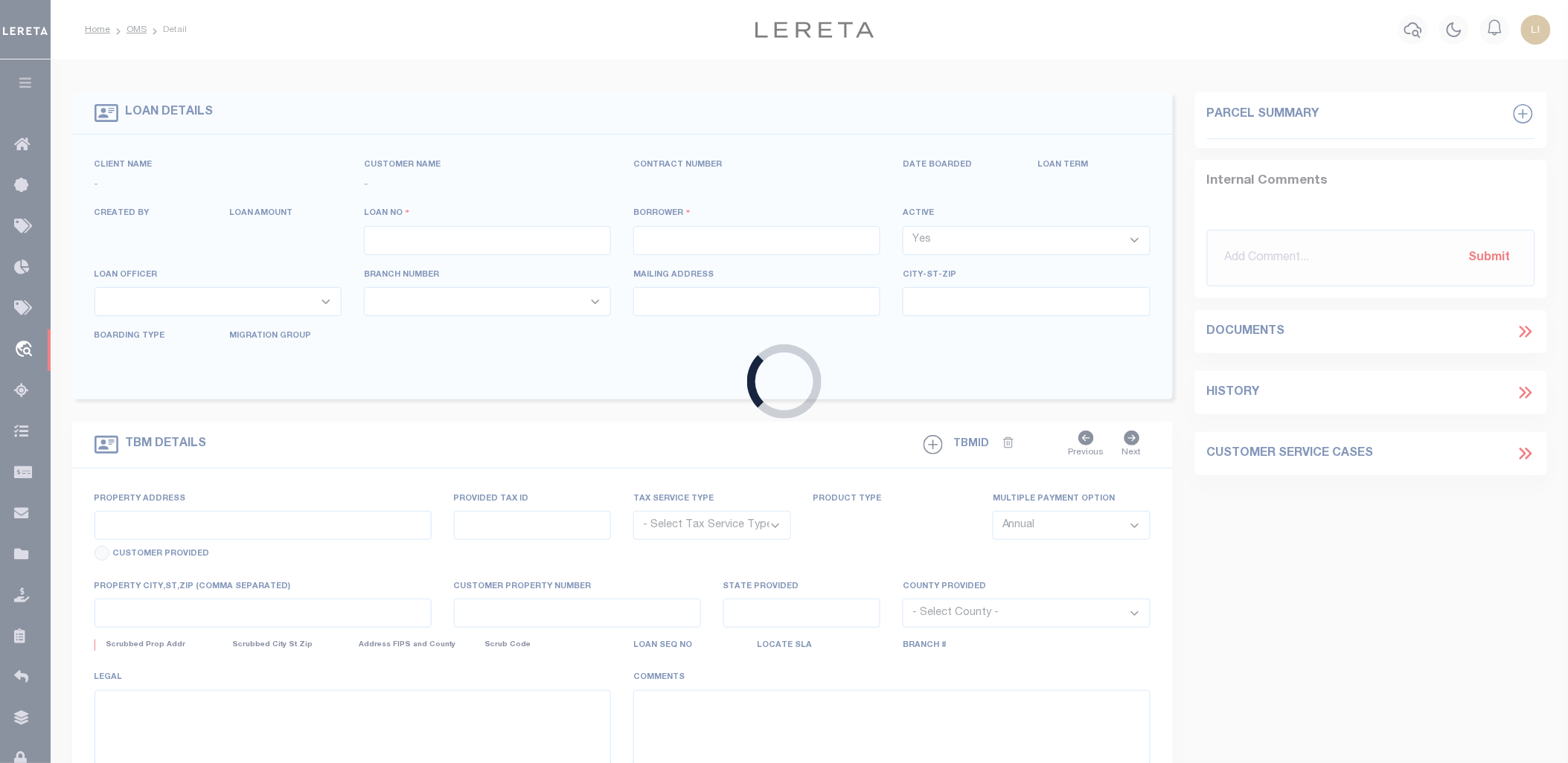
type input "[GEOGRAPHIC_DATA][PERSON_NAME]-2152"
type input "[DATE]"
select select "10"
select select "Escrow"
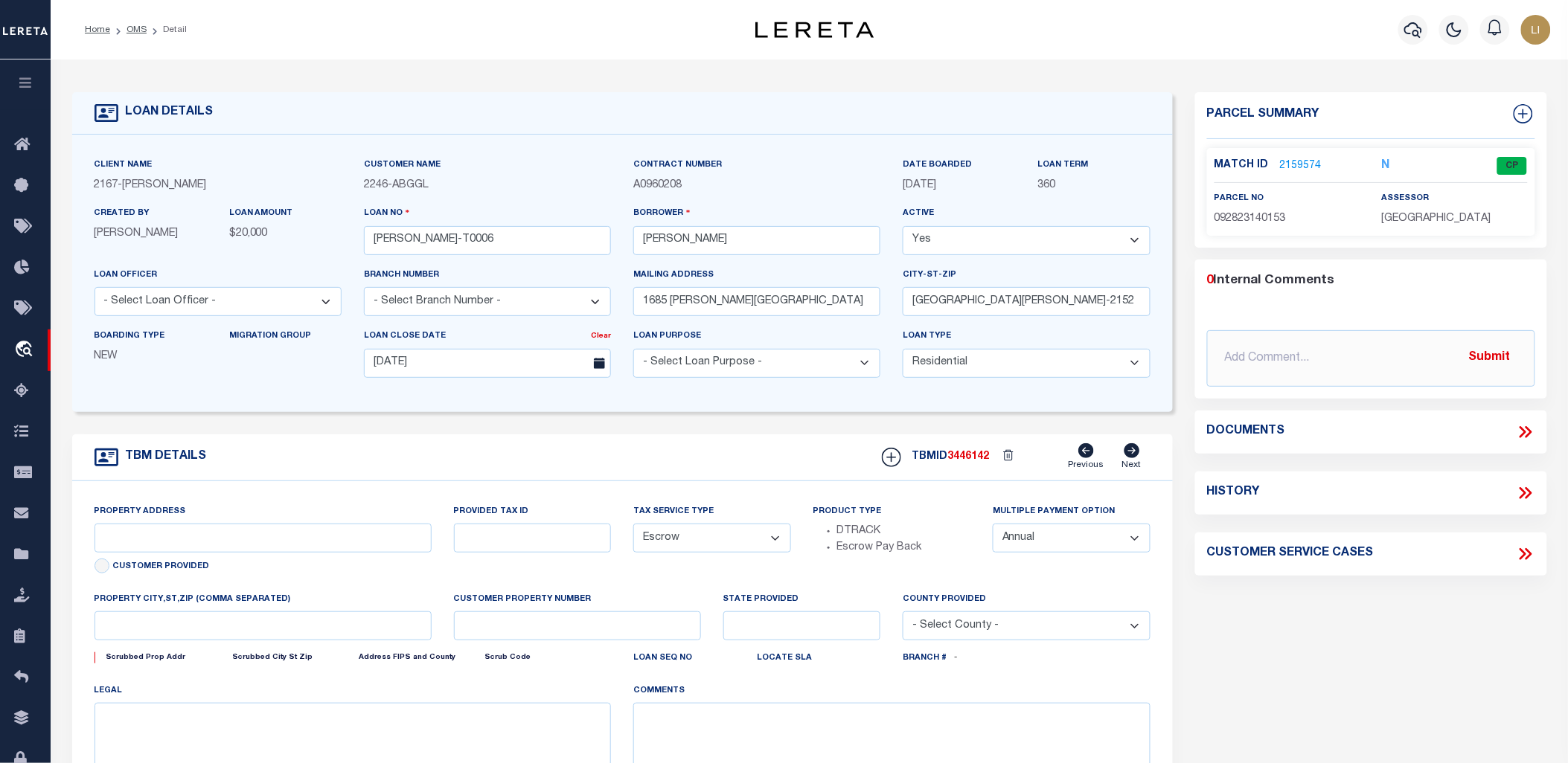
type input "1685 [PERSON_NAME][GEOGRAPHIC_DATA]"
select select
type input "[GEOGRAPHIC_DATA][PERSON_NAME]-2152"
type input "MN"
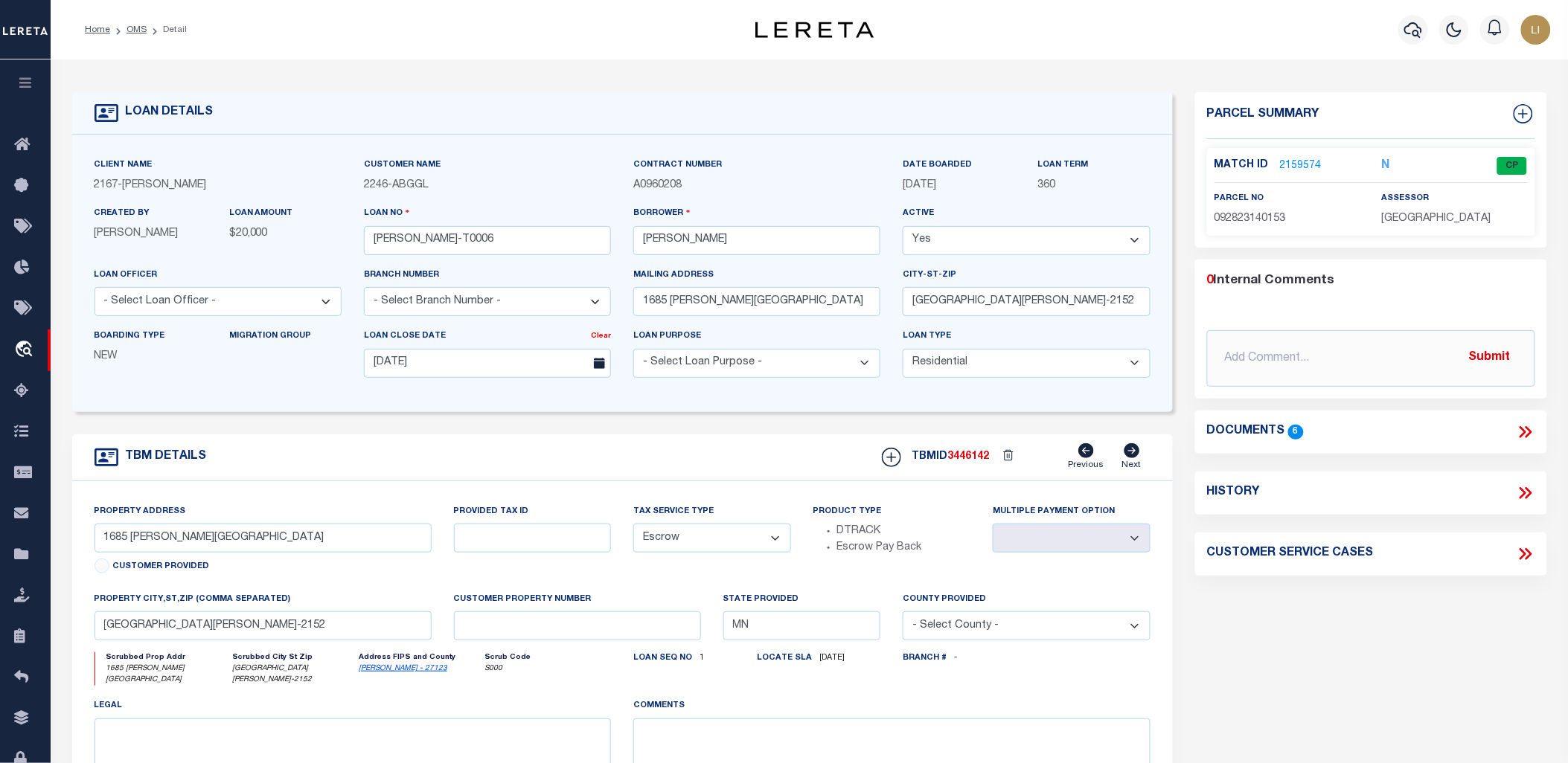
click at [1518, 433] on icon at bounding box center [1526, 432] width 20 height 20
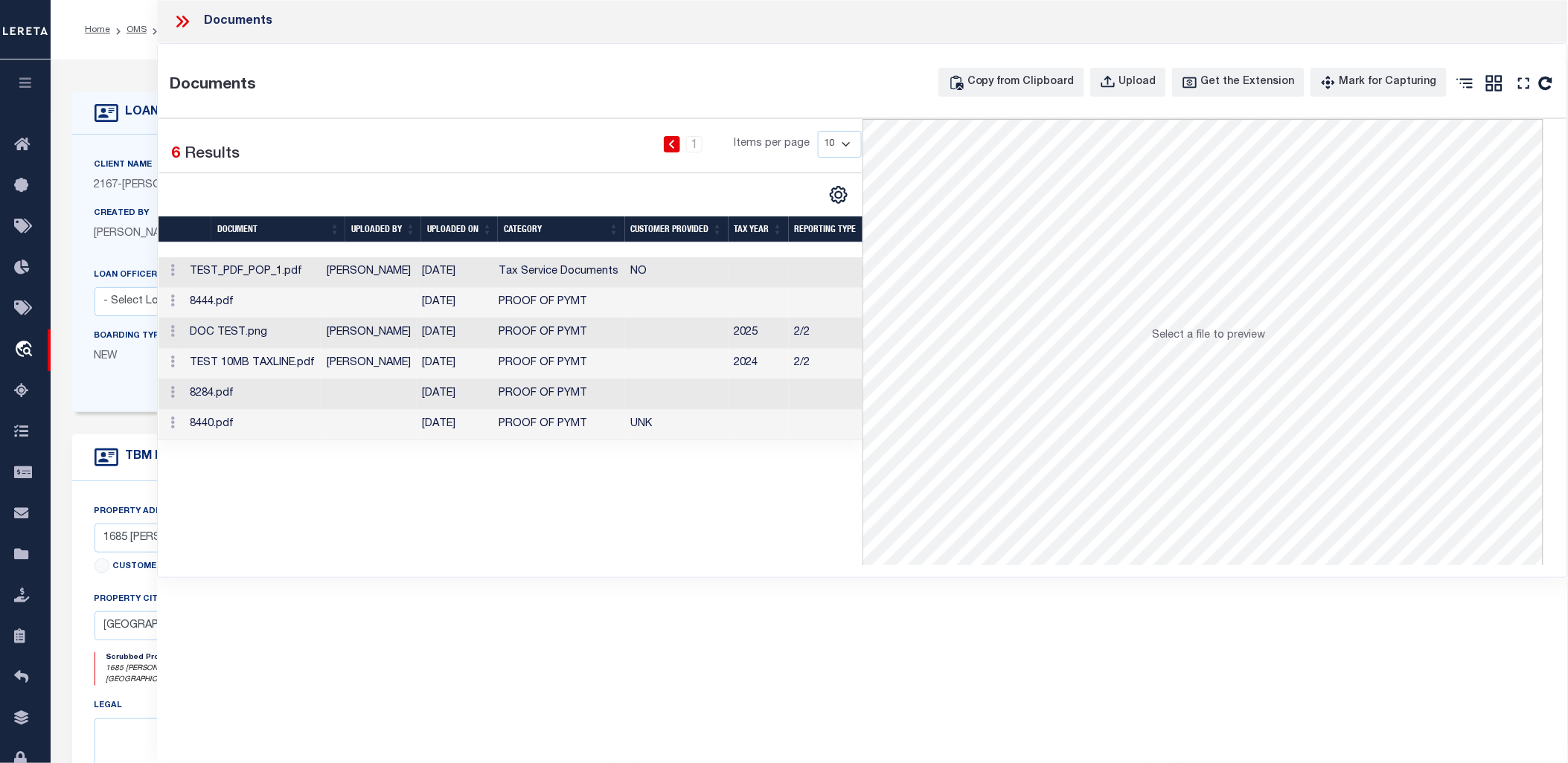
click at [380, 275] on td "[PERSON_NAME]" at bounding box center [369, 272] width 96 height 31
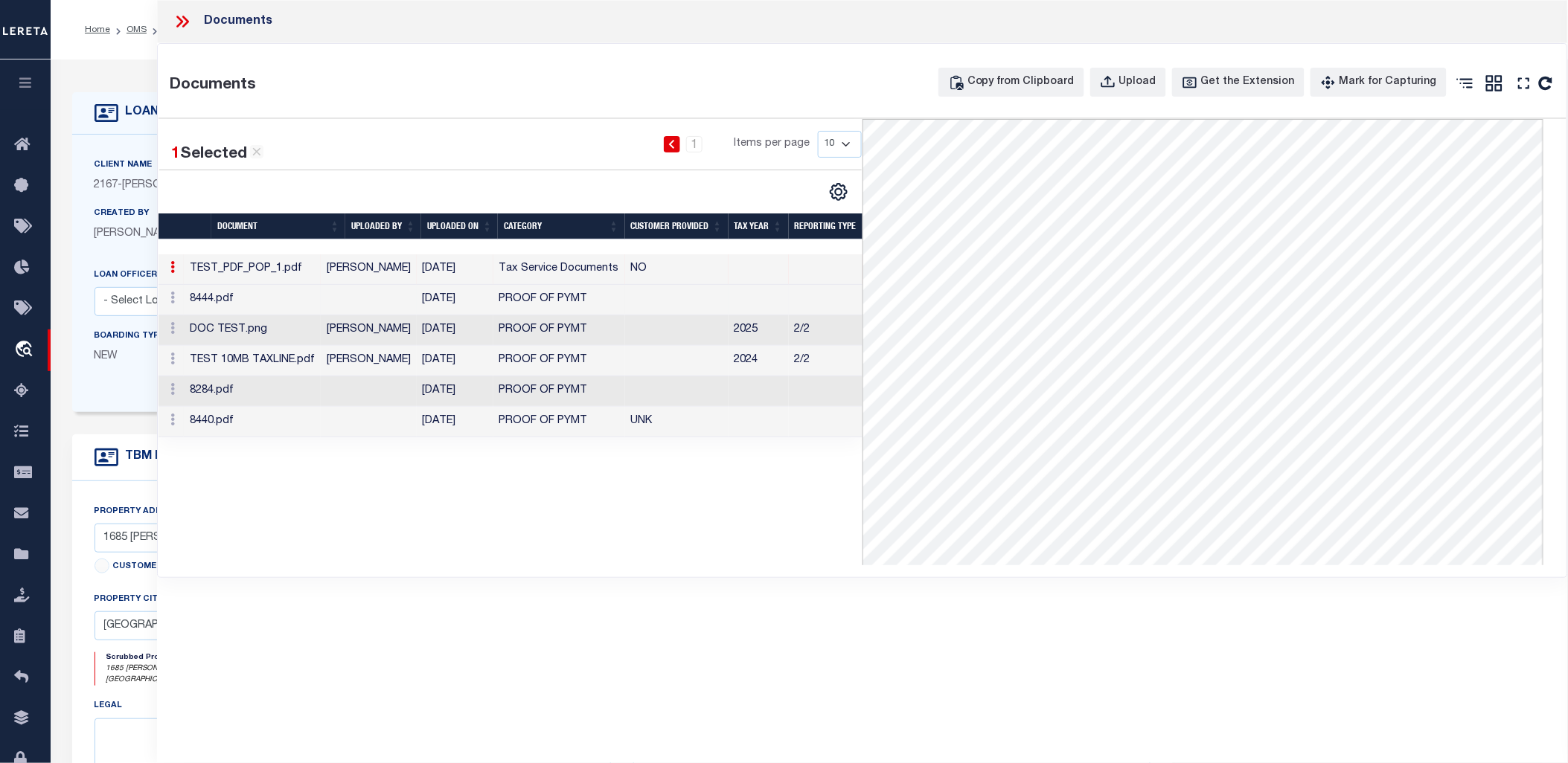
click at [380, 306] on td at bounding box center [369, 300] width 96 height 31
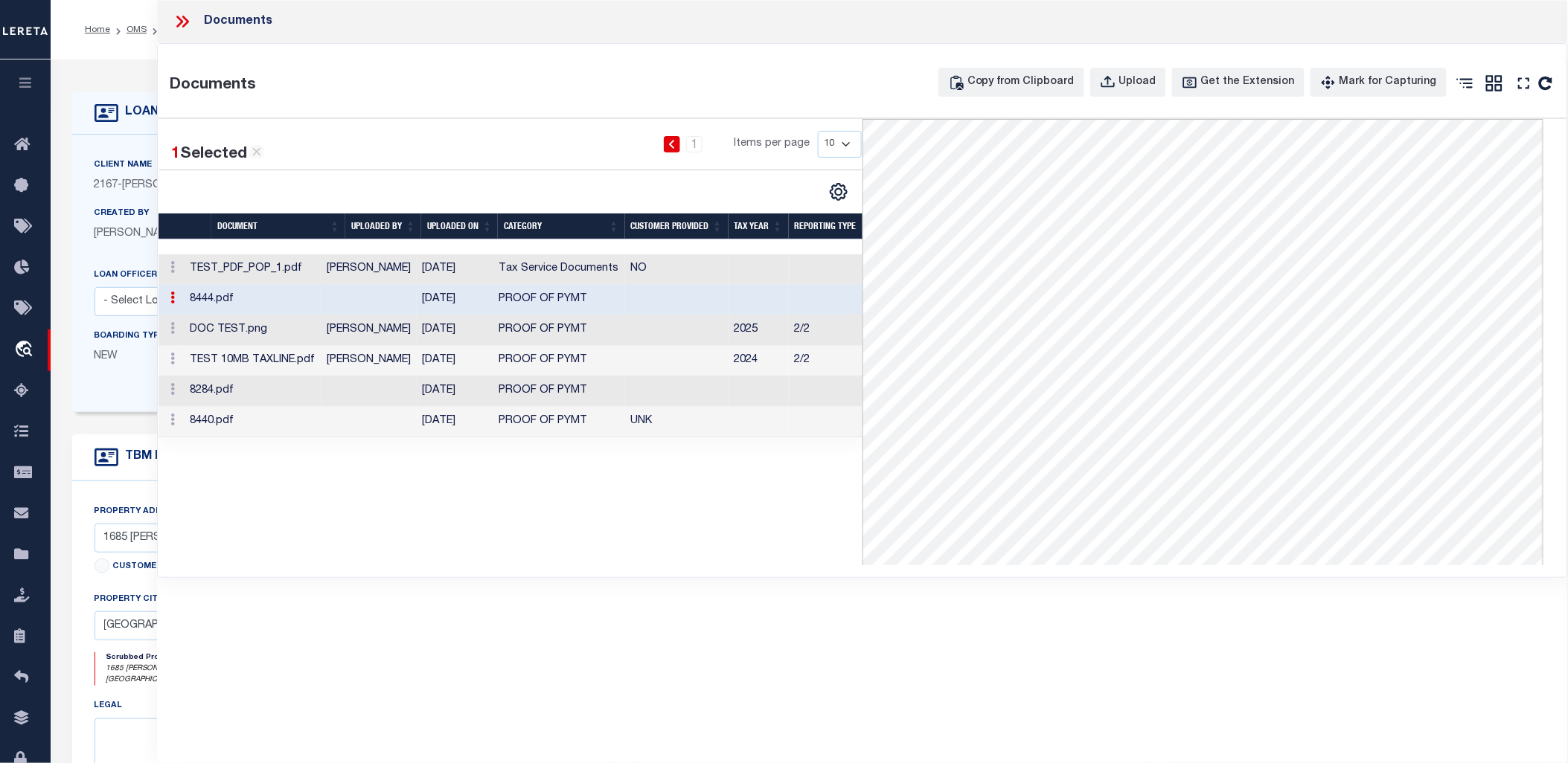
click at [381, 336] on td "[PERSON_NAME]" at bounding box center [369, 330] width 96 height 31
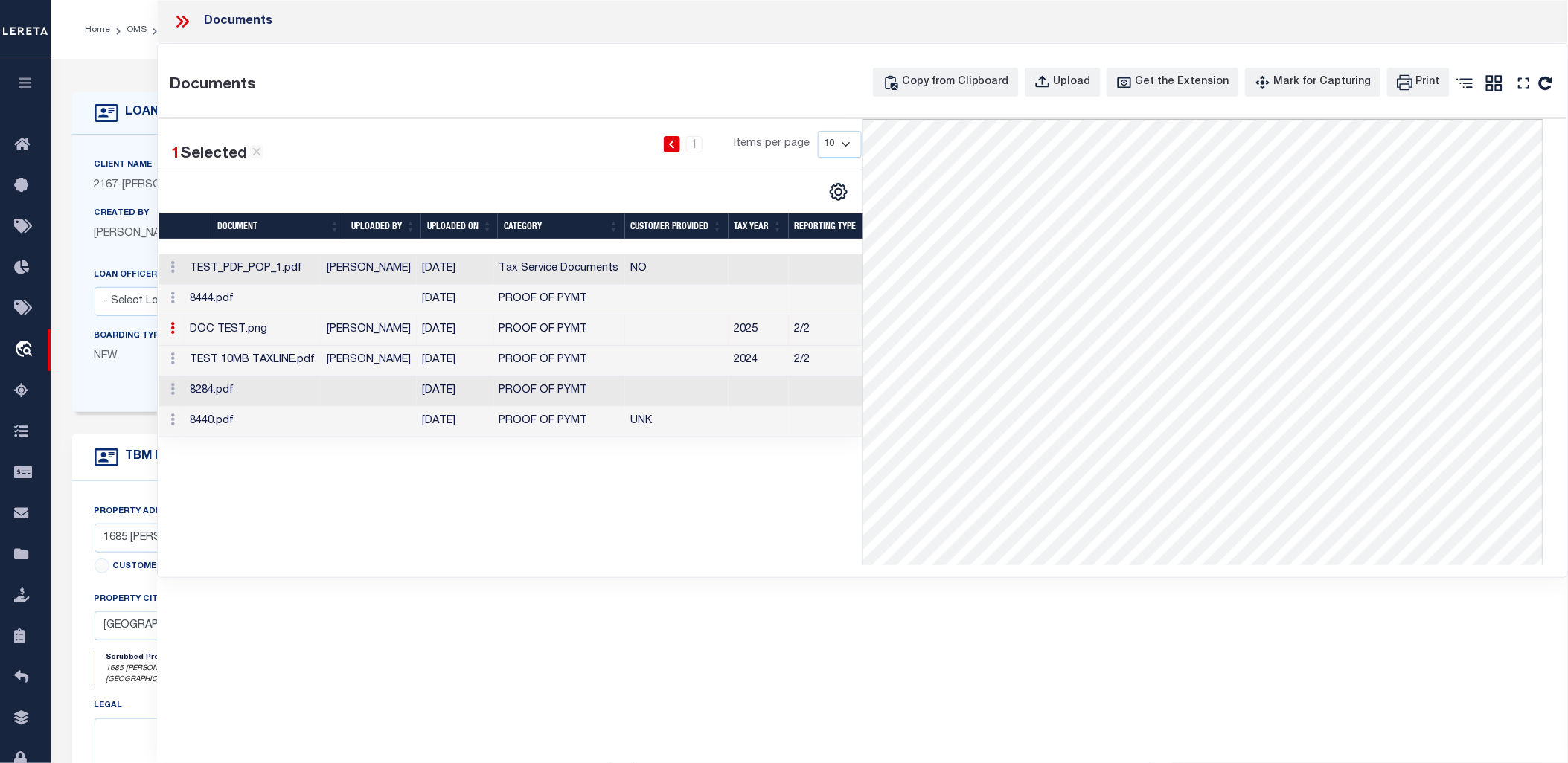
click at [379, 362] on td "[PERSON_NAME]" at bounding box center [369, 361] width 96 height 31
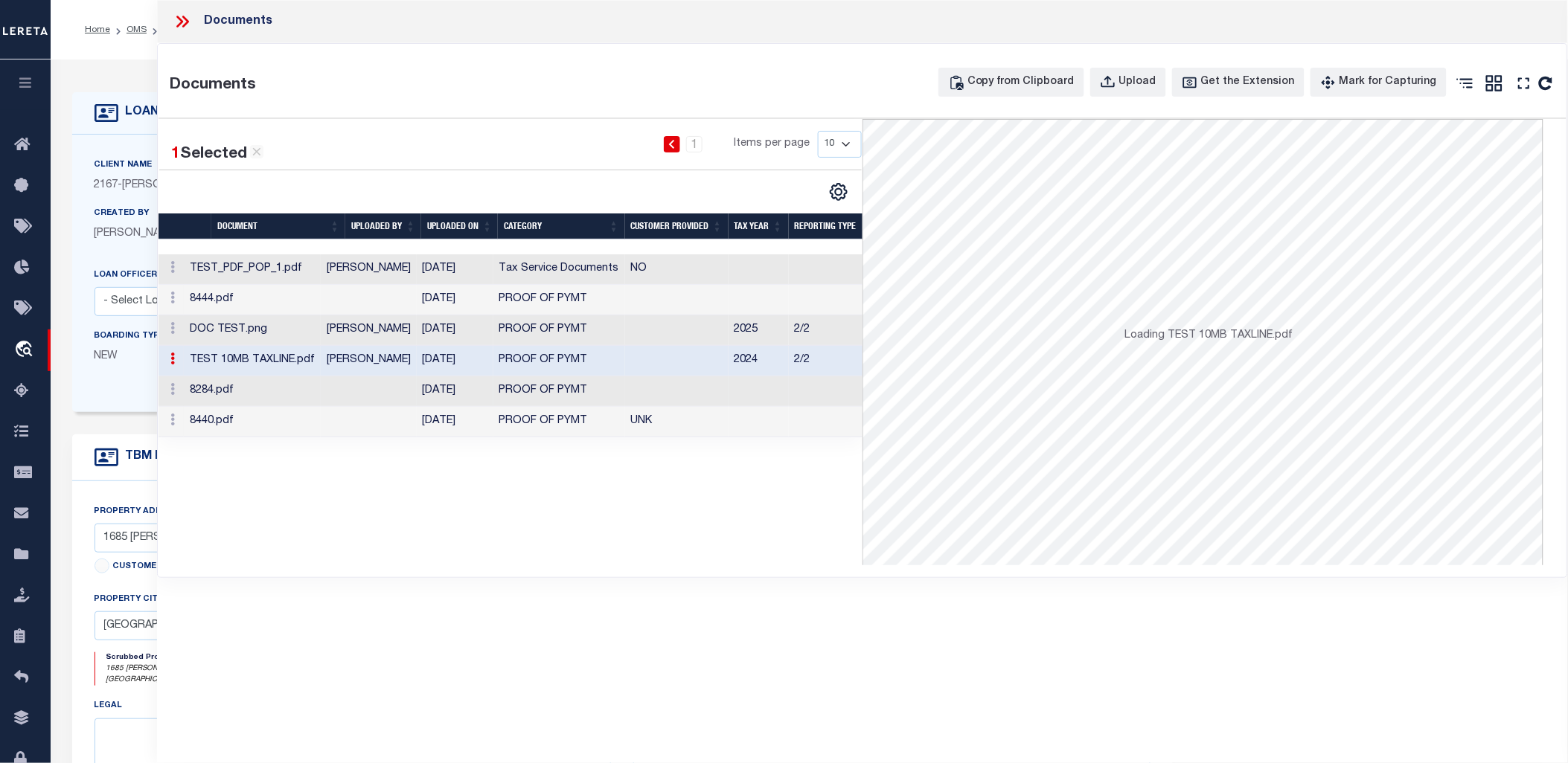
click at [383, 390] on td at bounding box center [369, 392] width 96 height 31
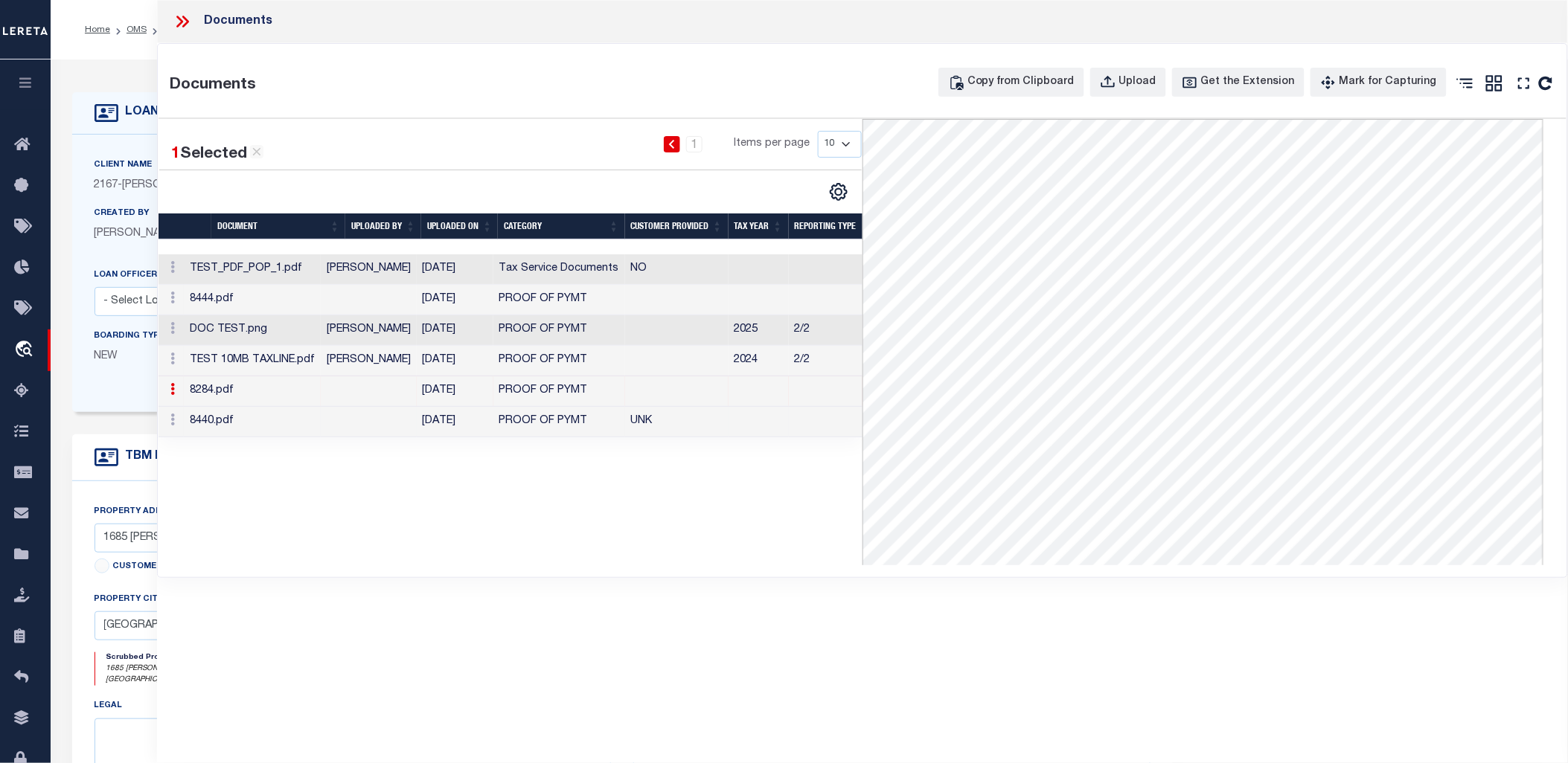
click at [360, 430] on td at bounding box center [369, 422] width 96 height 31
